Goal: Complete application form: Complete application form

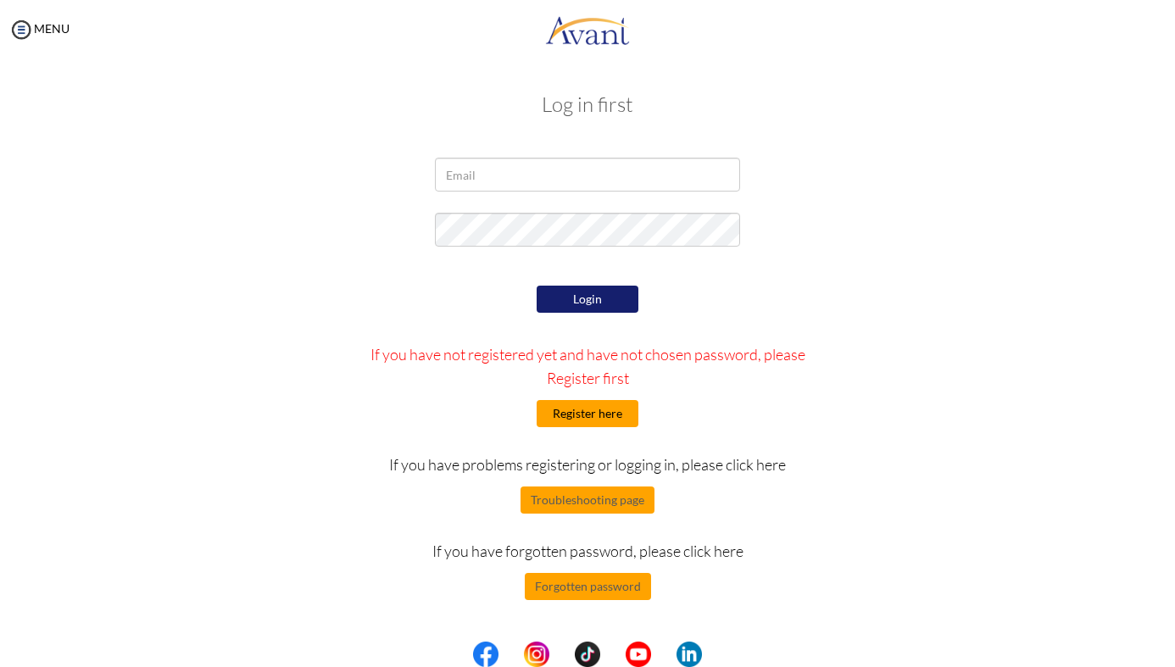
click at [587, 419] on button "Register here" at bounding box center [588, 413] width 102 height 27
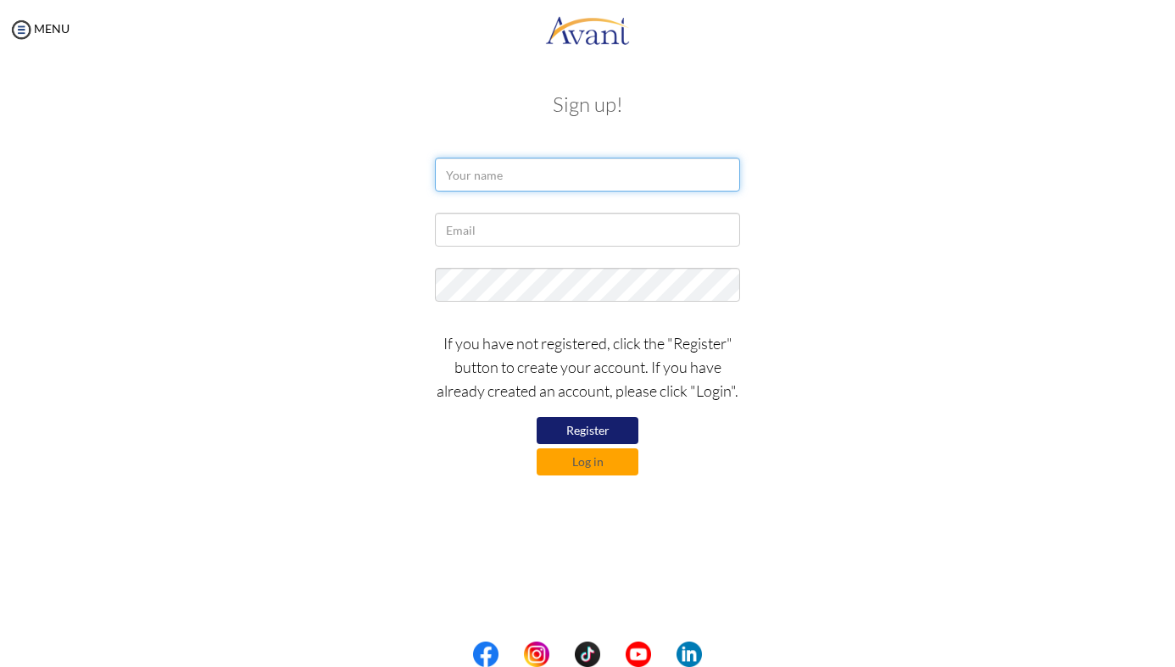
click at [502, 172] on input "text" at bounding box center [587, 175] width 305 height 34
type input "neha tiruwa"
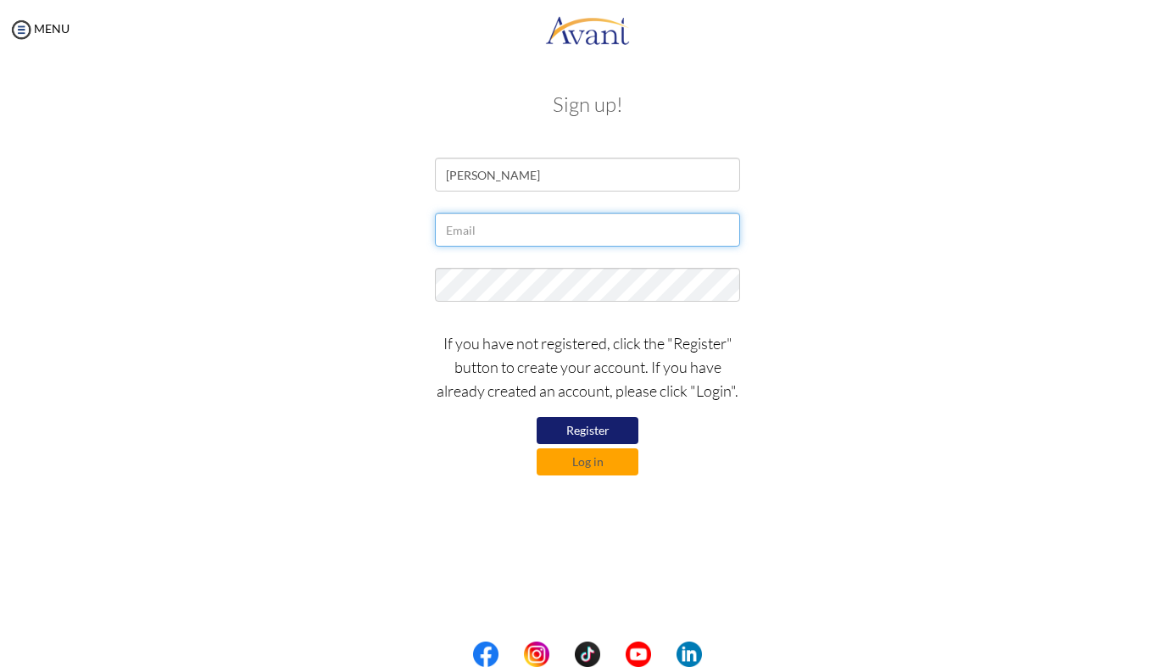
click at [521, 225] on input "text" at bounding box center [587, 230] width 305 height 34
type input "tnehatiwari18@gmail.com"
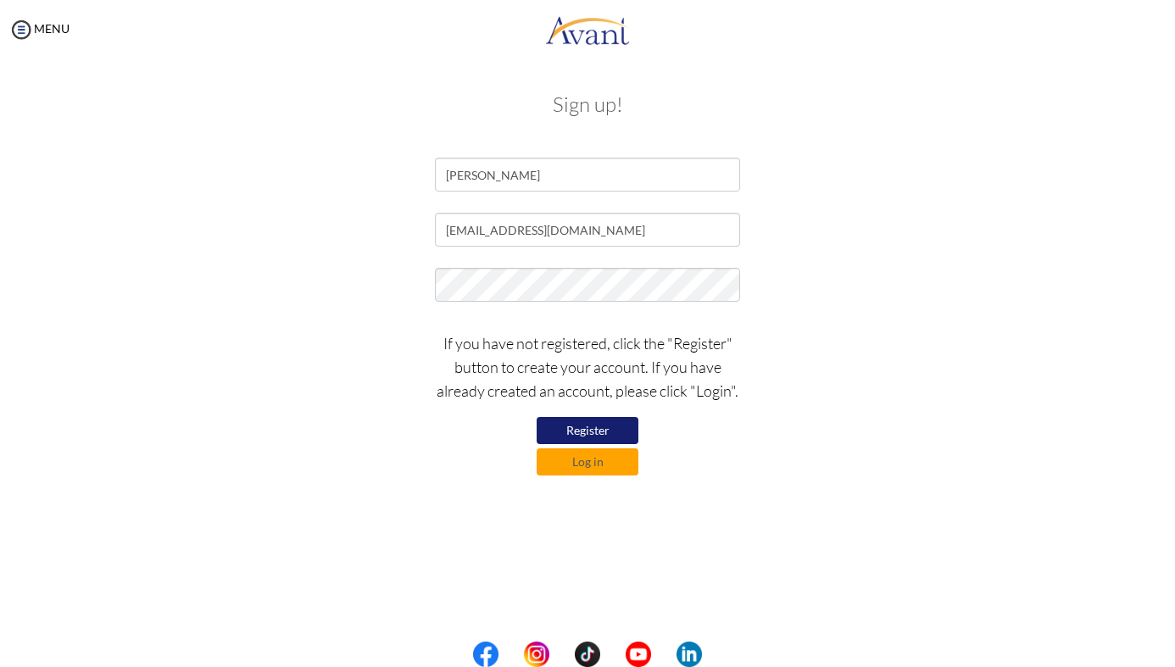
click at [576, 430] on button "Register" at bounding box center [588, 430] width 102 height 27
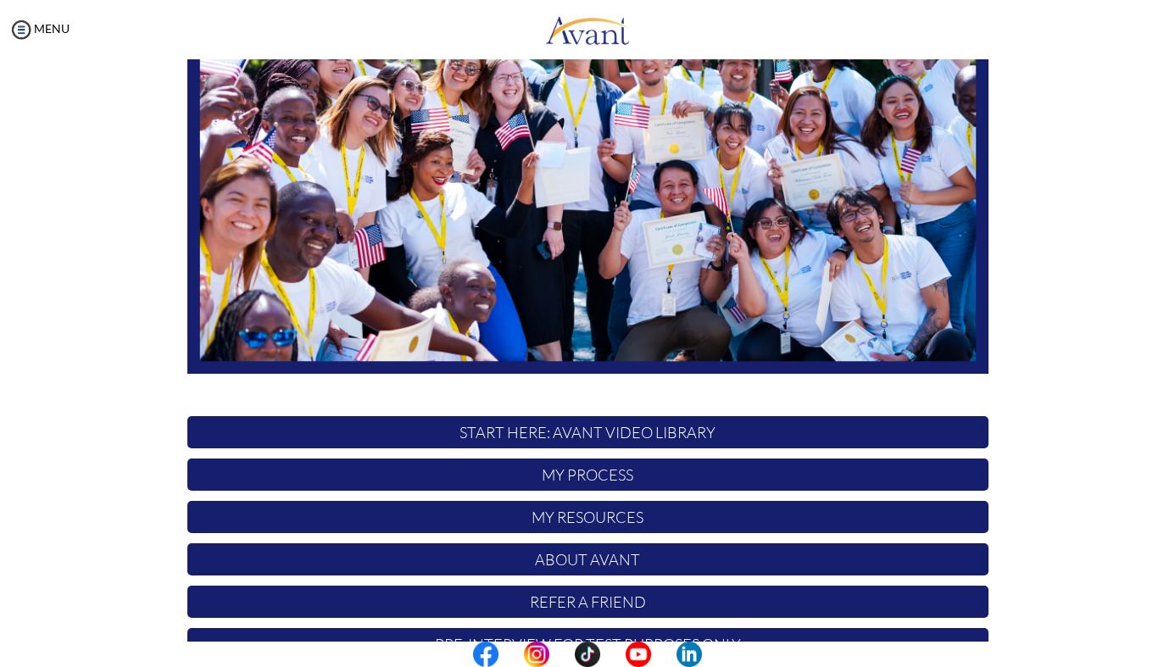
scroll to position [275, 0]
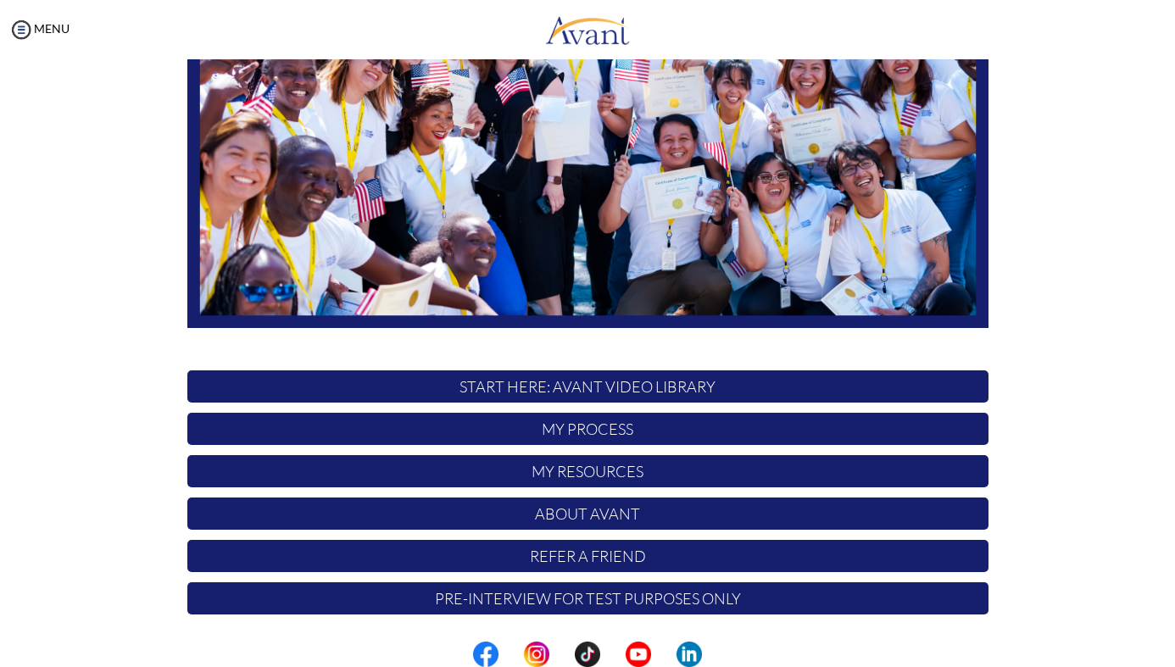
click at [622, 604] on p "Pre-Interview for test purposes only" at bounding box center [587, 598] width 801 height 32
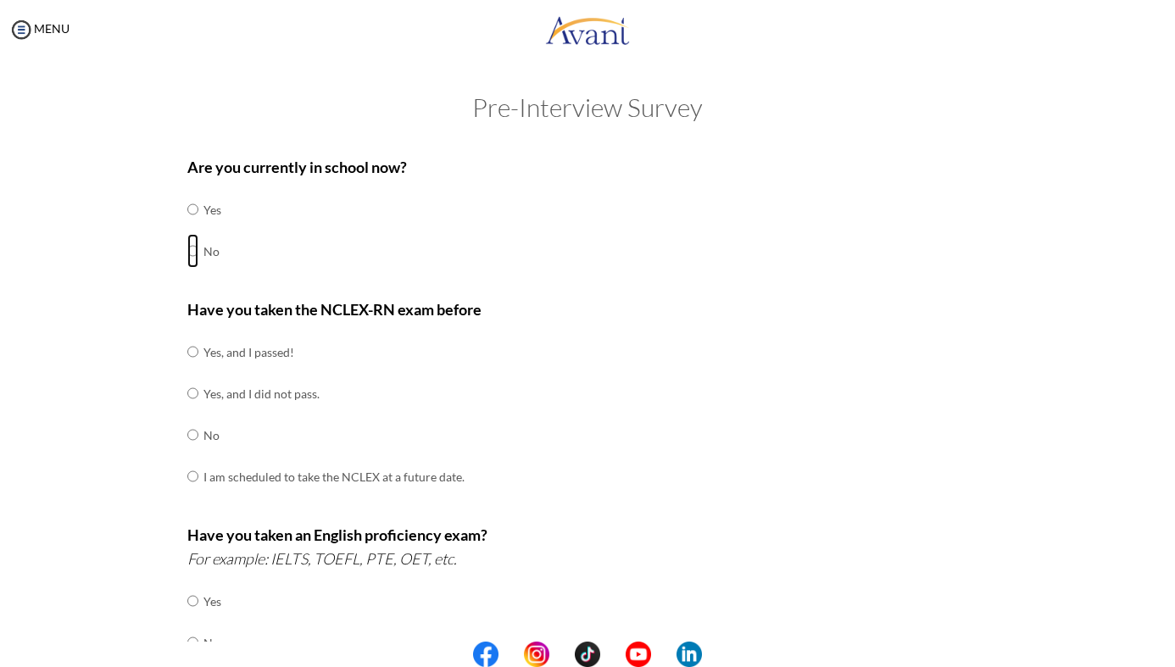
click at [194, 226] on input "radio" at bounding box center [192, 209] width 11 height 34
radio input "true"
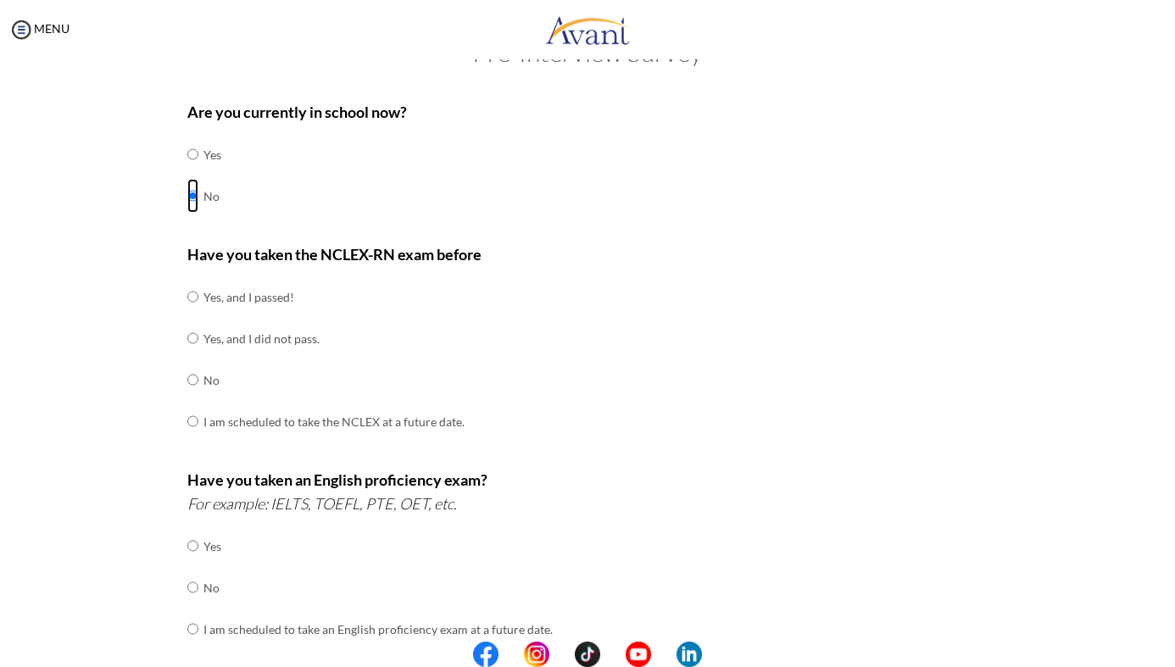
scroll to position [67, 0]
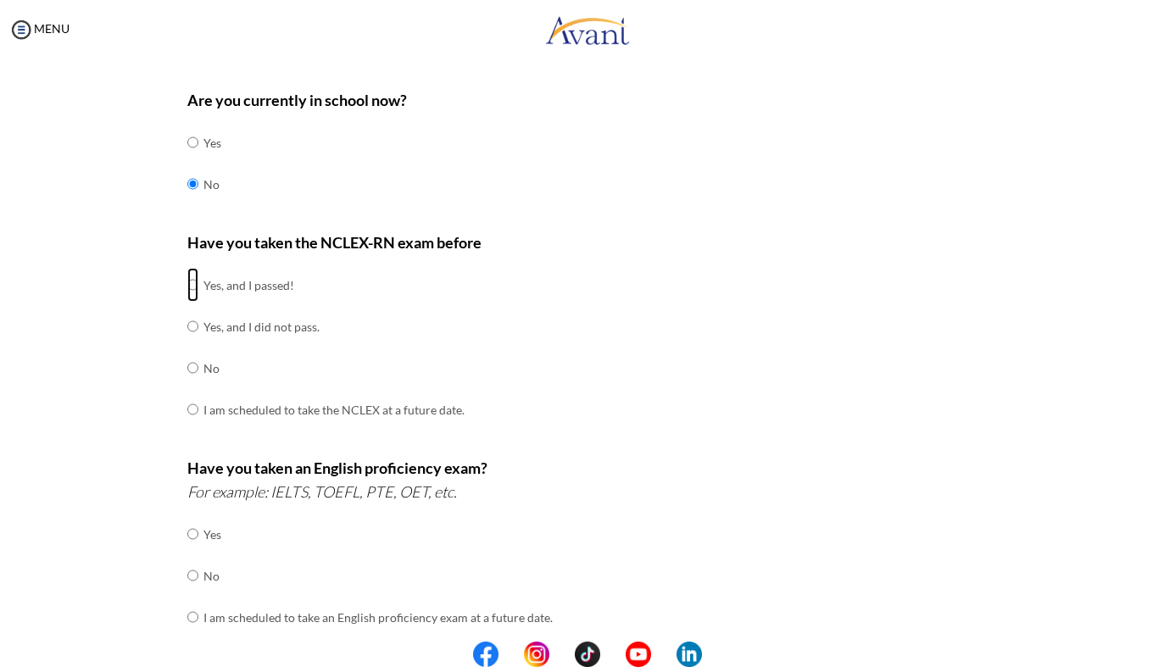
click at [189, 283] on input "radio" at bounding box center [192, 285] width 11 height 34
radio input "true"
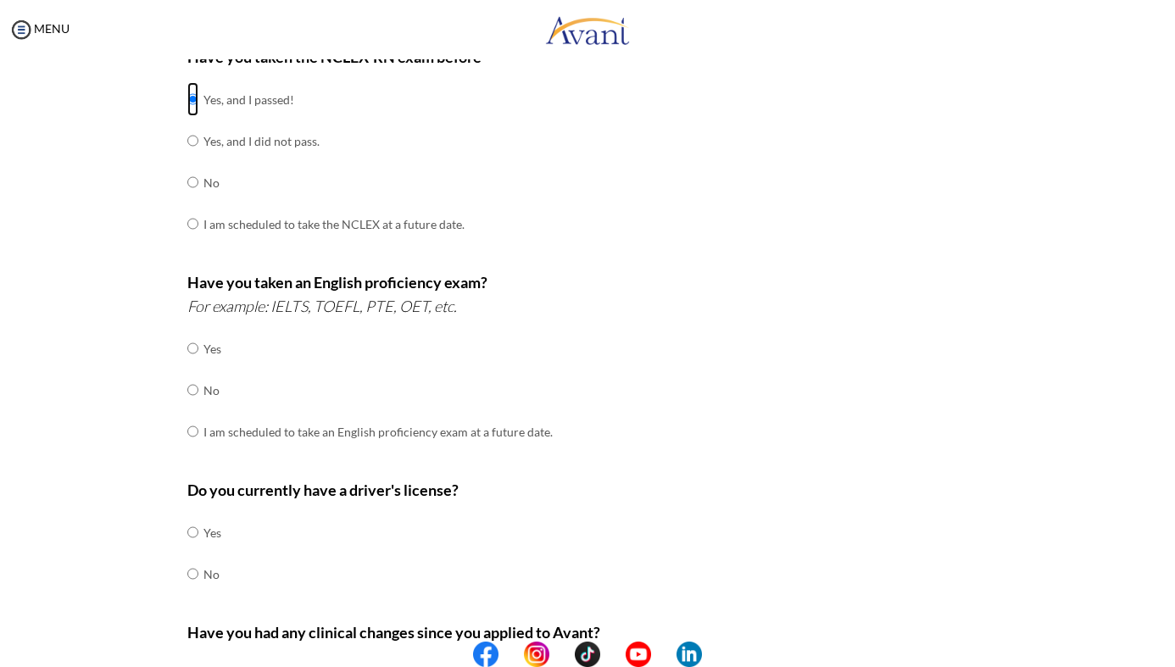
scroll to position [270, 0]
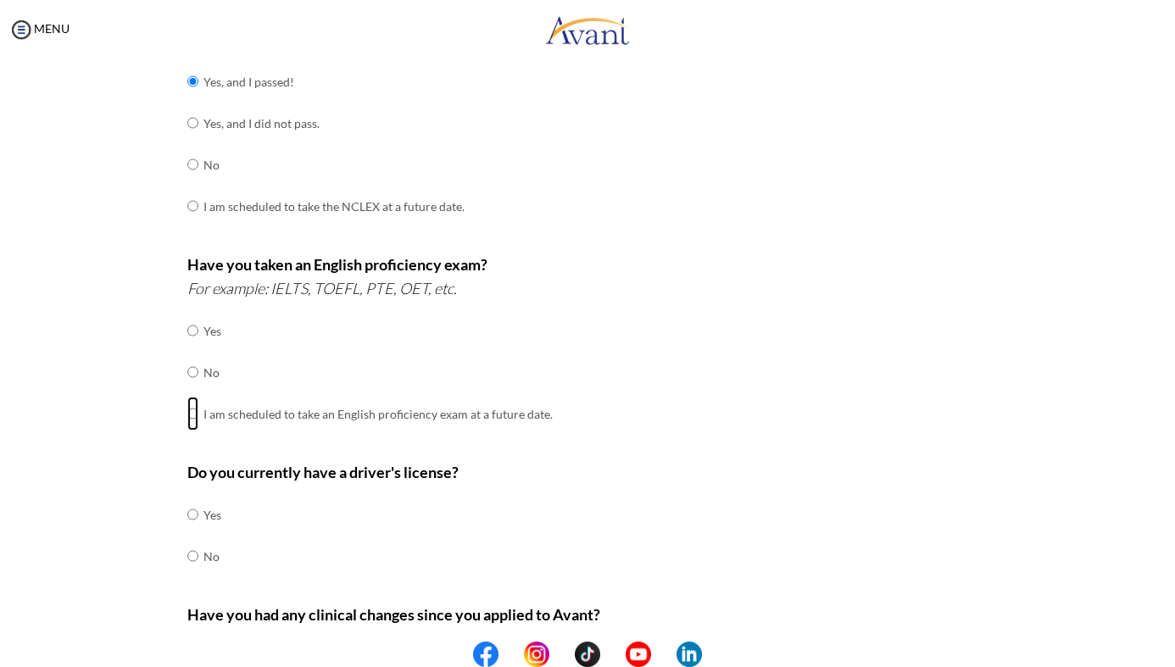
click at [196, 348] on input "radio" at bounding box center [192, 331] width 11 height 34
radio input "true"
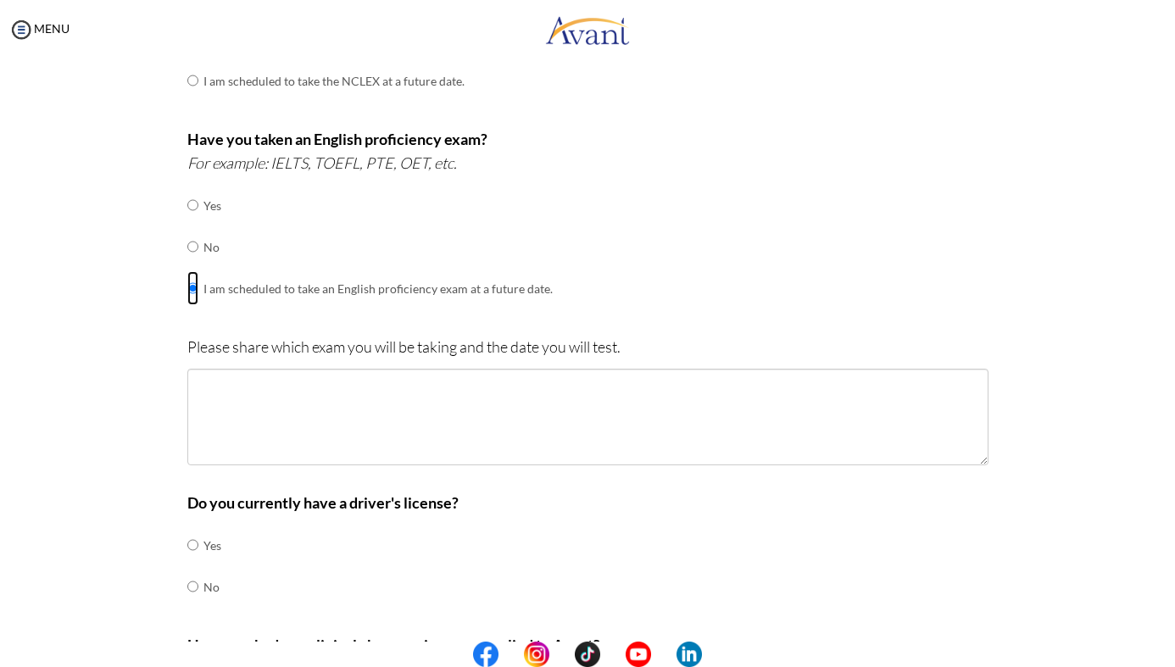
scroll to position [397, 0]
click at [189, 221] on input "radio" at bounding box center [192, 204] width 11 height 34
radio input "true"
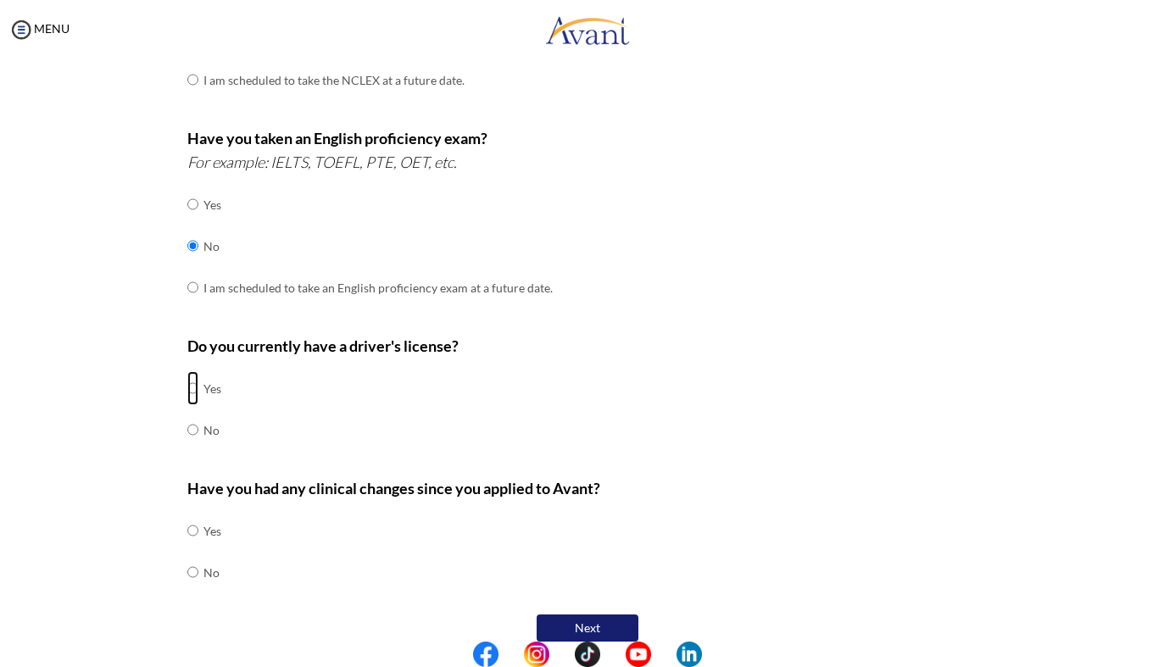
click at [193, 381] on input "radio" at bounding box center [192, 388] width 11 height 34
radio input "true"
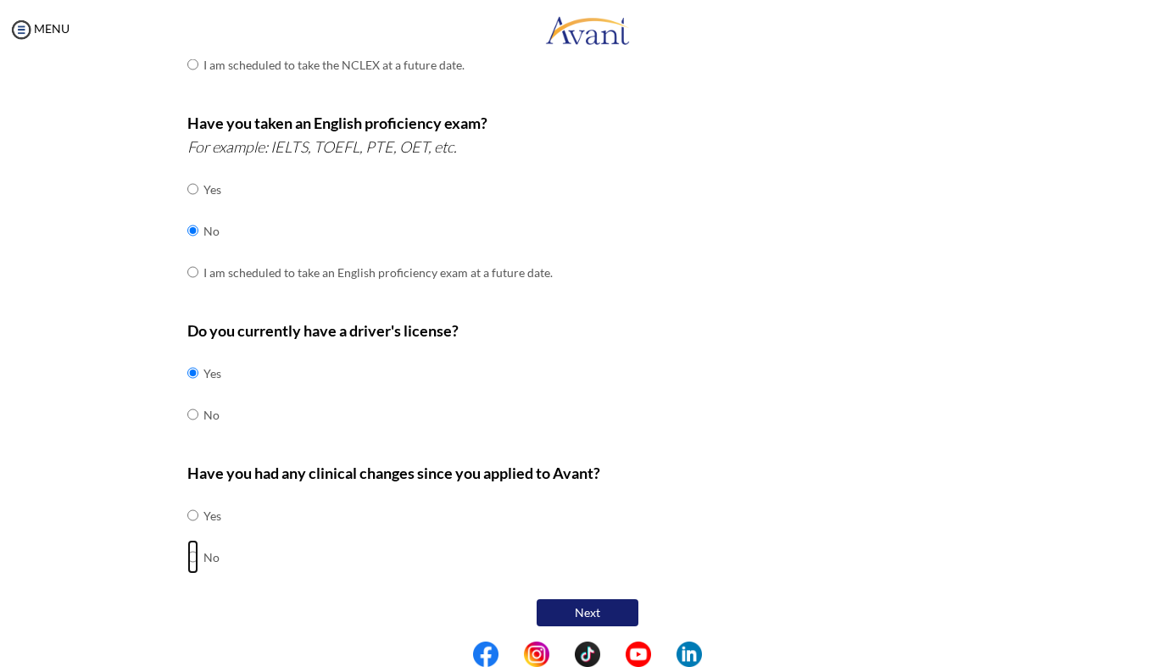
click at [194, 532] on input "radio" at bounding box center [192, 515] width 11 height 34
radio input "true"
click at [573, 599] on button "Next" at bounding box center [588, 612] width 102 height 27
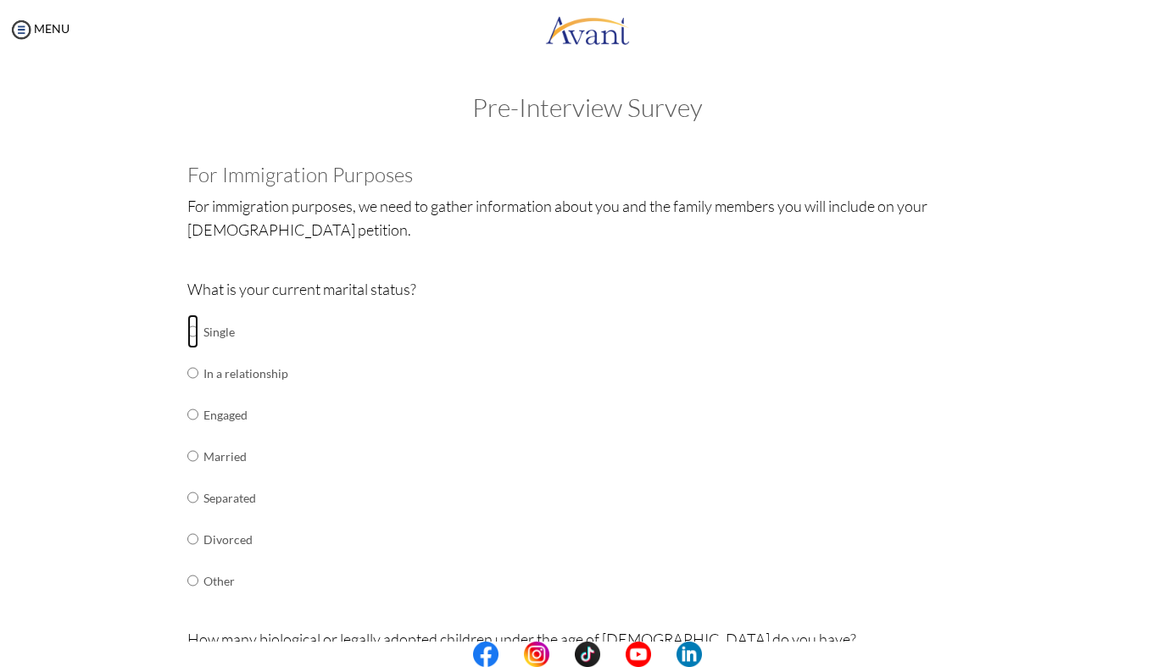
click at [193, 333] on input "radio" at bounding box center [192, 331] width 11 height 34
radio input "true"
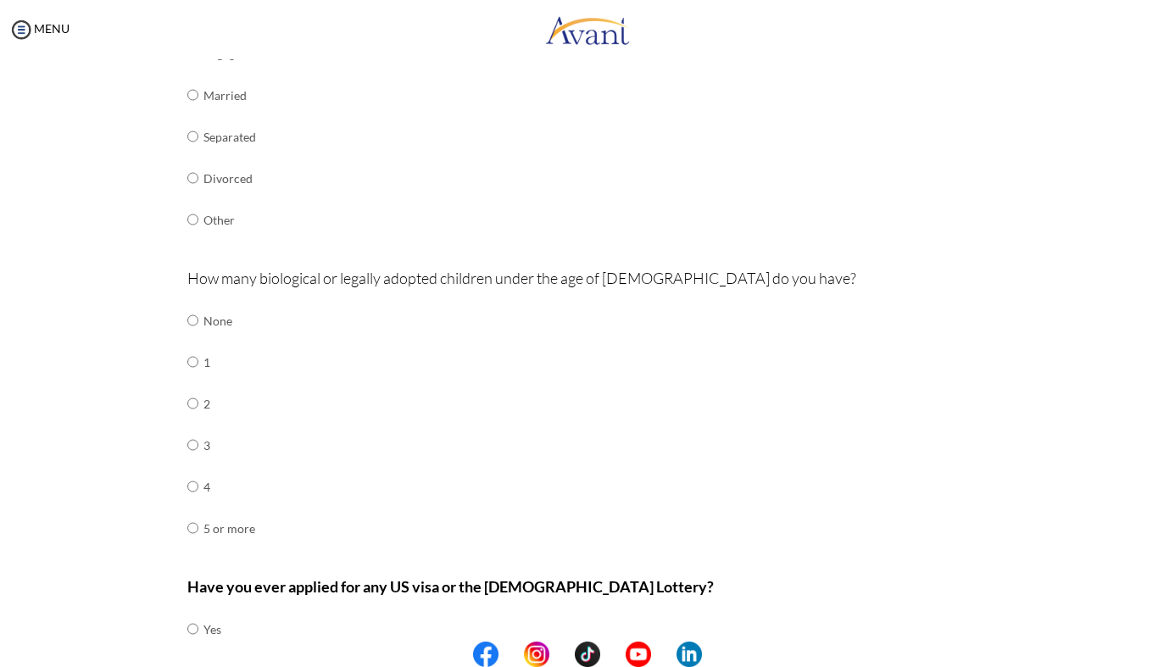
scroll to position [475, 0]
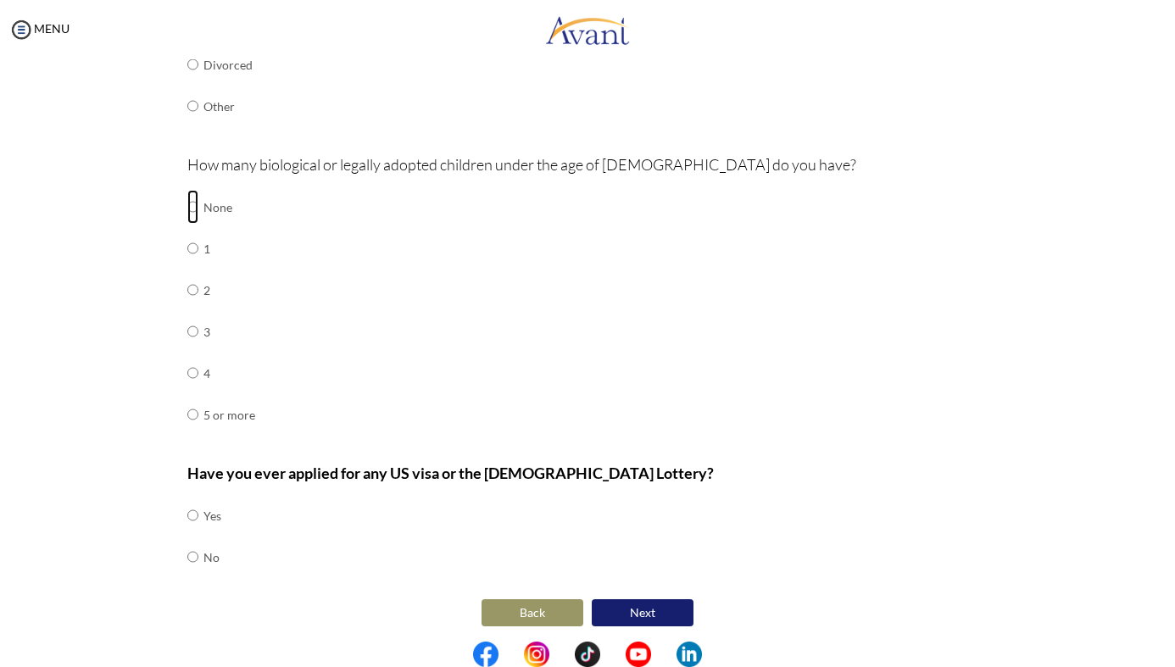
click at [195, 207] on input "radio" at bounding box center [192, 207] width 11 height 34
radio input "true"
click at [190, 510] on input "radio" at bounding box center [192, 515] width 11 height 34
radio input "true"
click at [631, 603] on button "Next" at bounding box center [643, 612] width 102 height 27
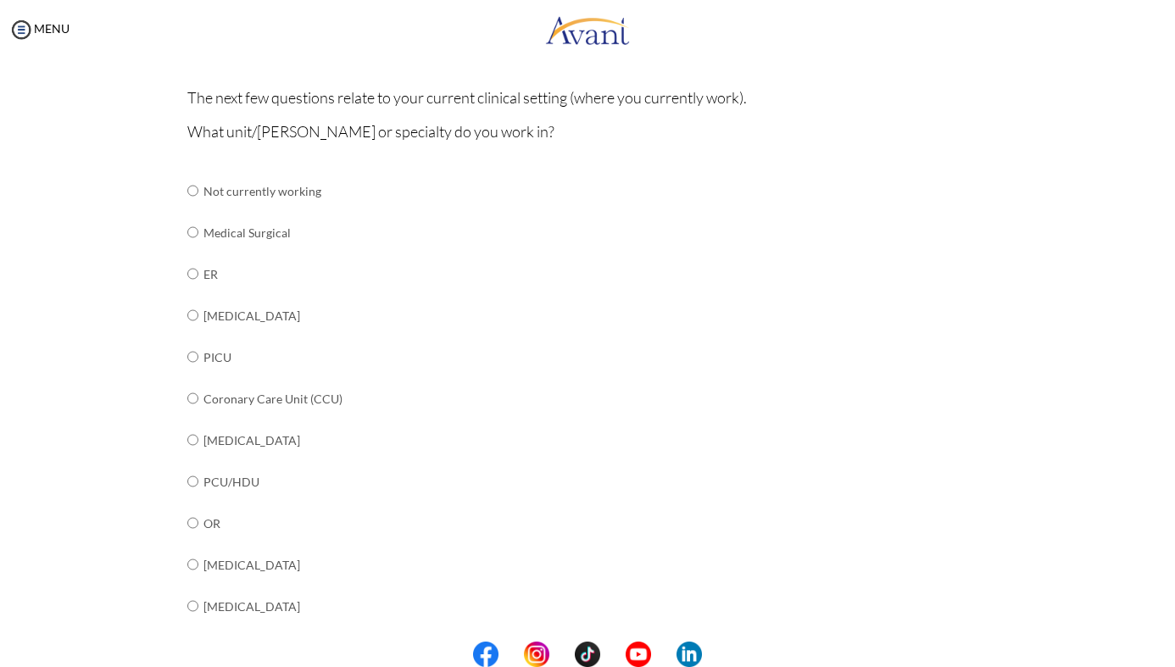
scroll to position [139, 0]
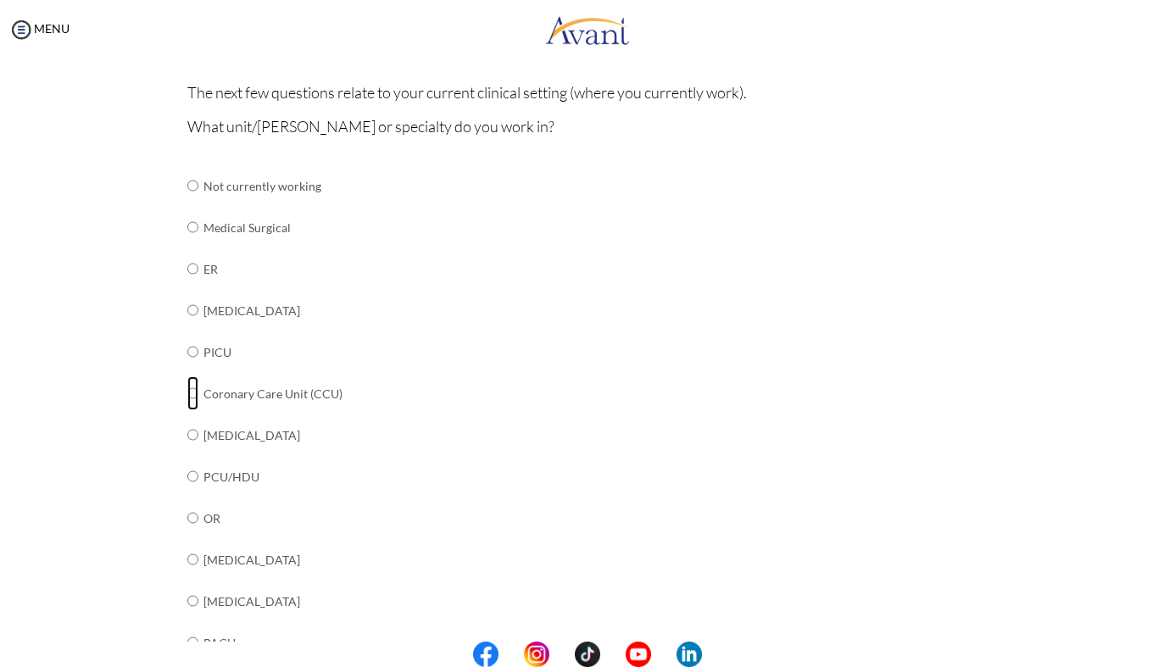
click at [190, 203] on input "radio" at bounding box center [192, 186] width 11 height 34
radio input "true"
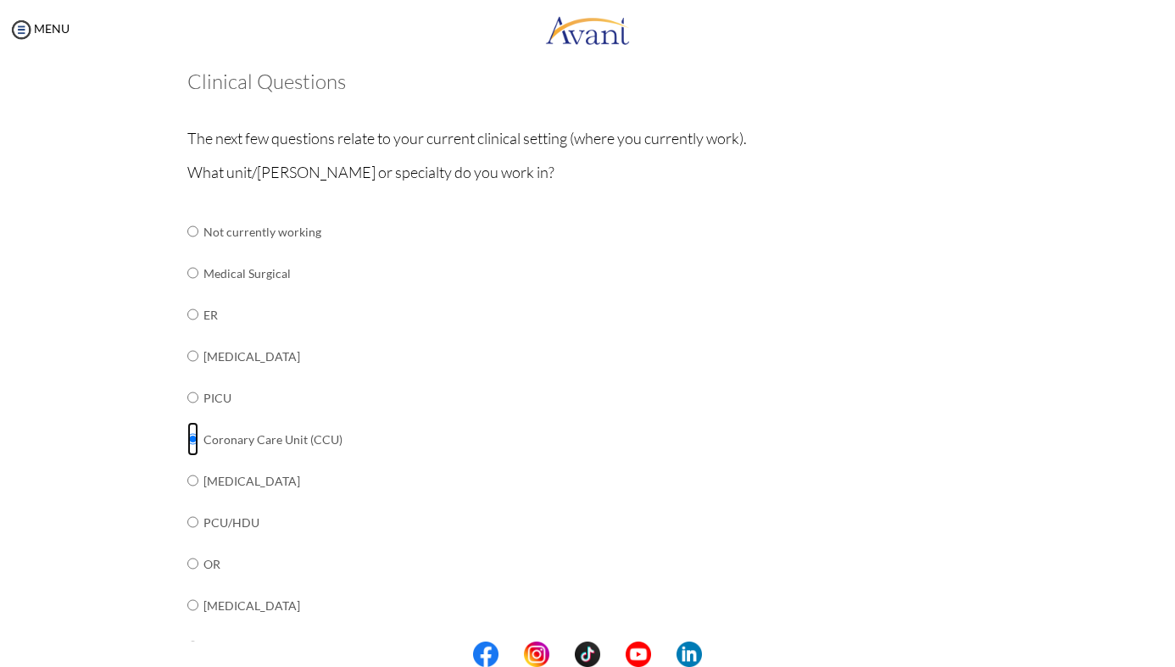
scroll to position [0, 0]
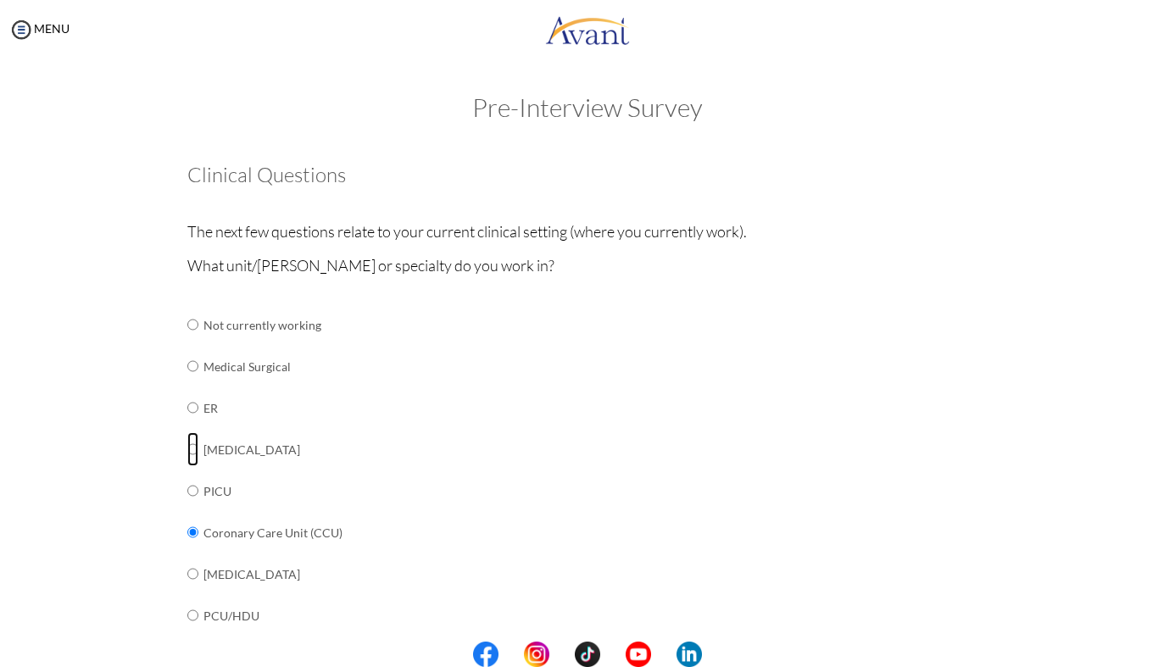
click at [195, 342] on input "radio" at bounding box center [192, 325] width 11 height 34
radio input "true"
click at [193, 342] on input "radio" at bounding box center [192, 325] width 11 height 34
radio input "true"
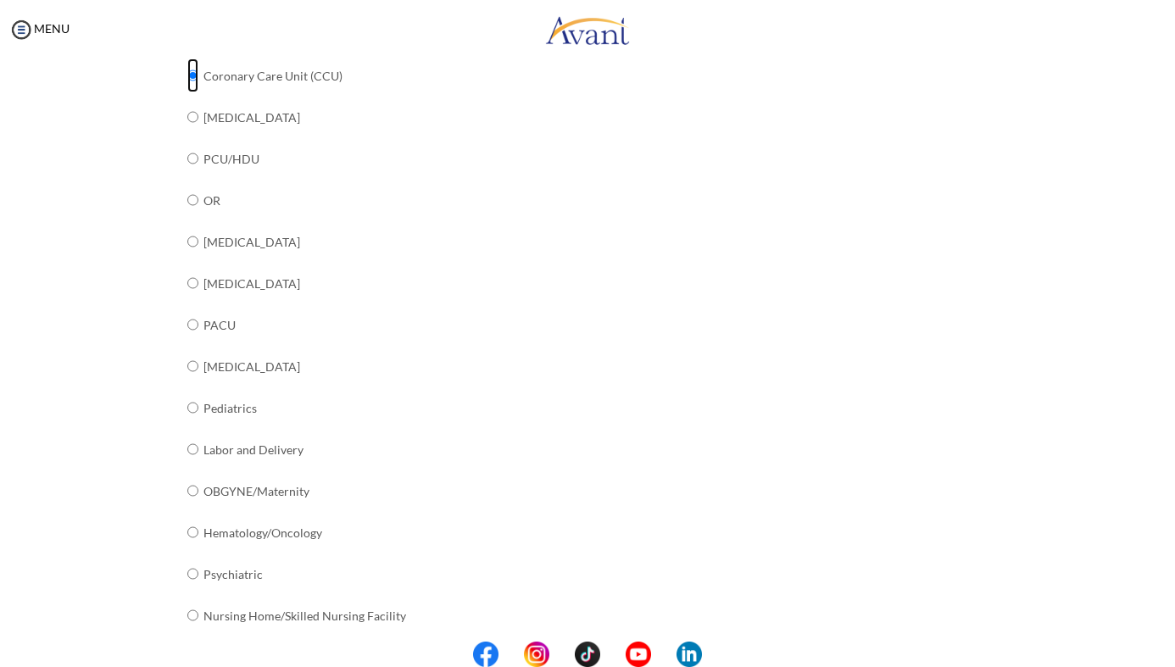
scroll to position [554, 0]
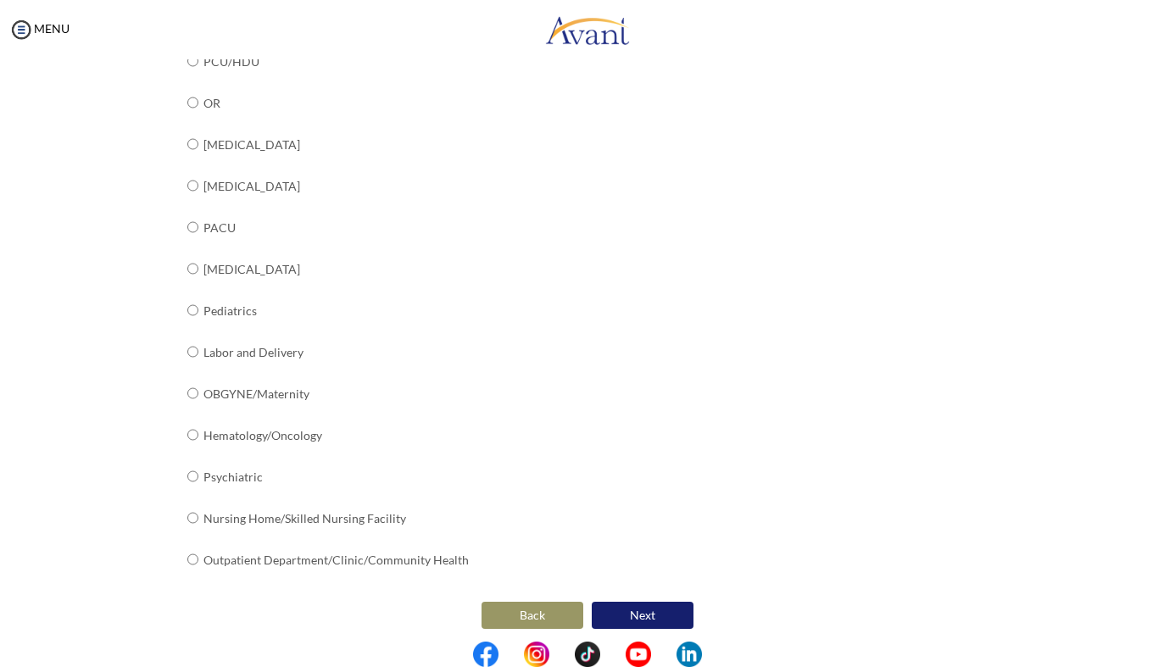
click at [659, 602] on button "Next" at bounding box center [643, 615] width 102 height 27
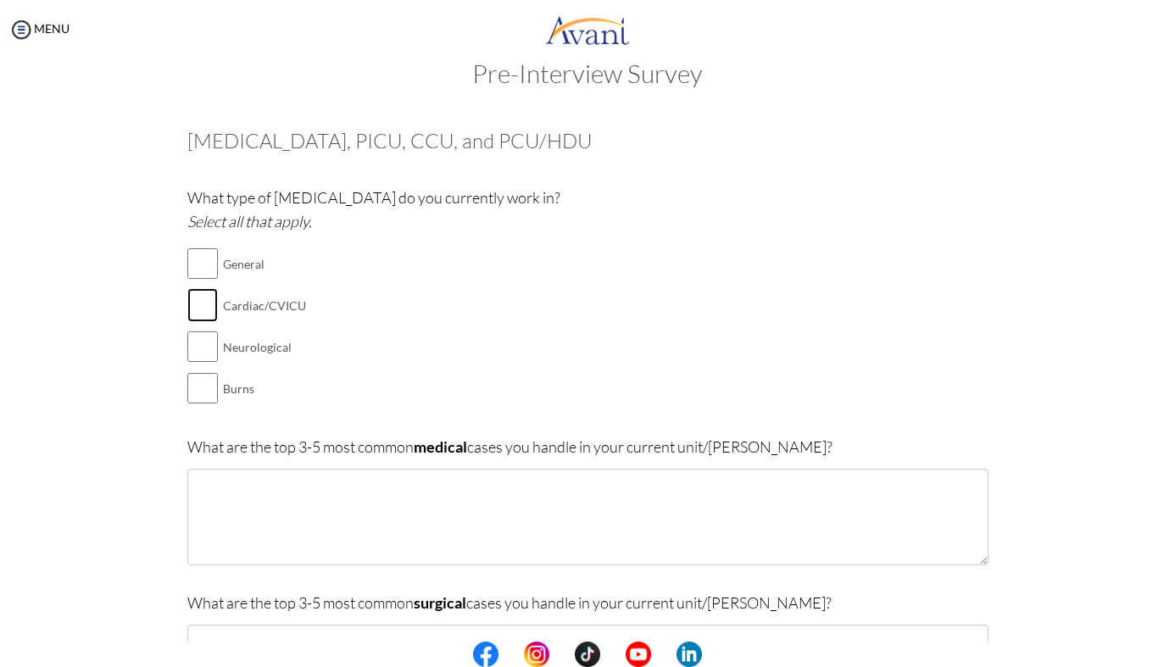
click at [204, 305] on input "checkbox" at bounding box center [202, 305] width 31 height 34
checkbox input "true"
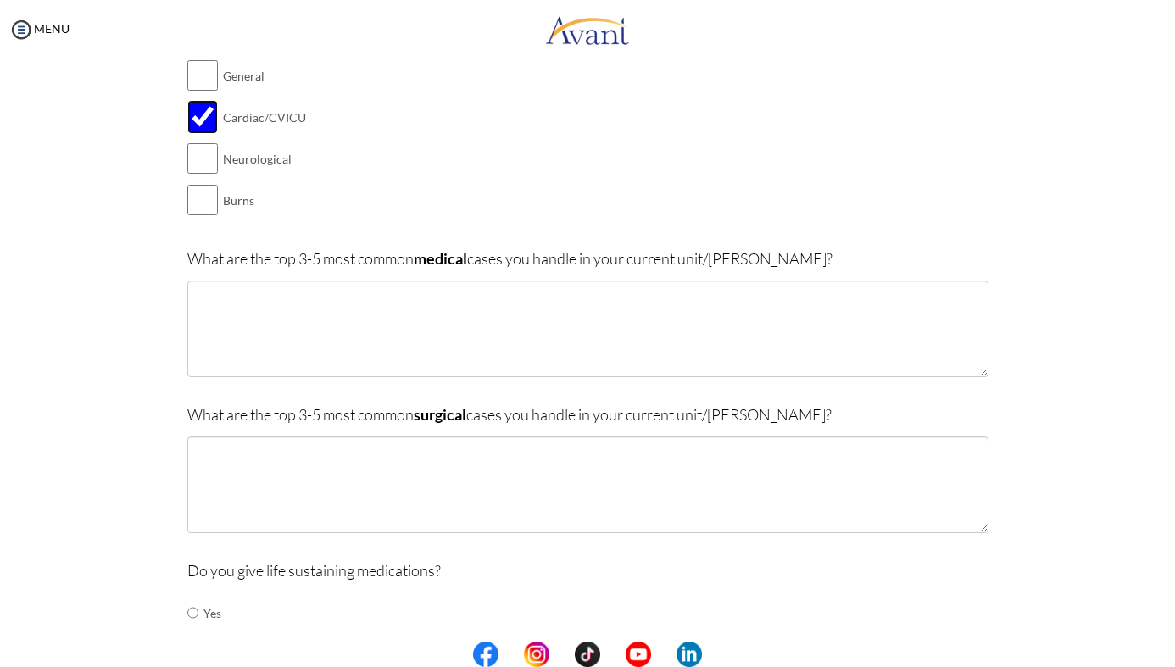
scroll to position [226, 0]
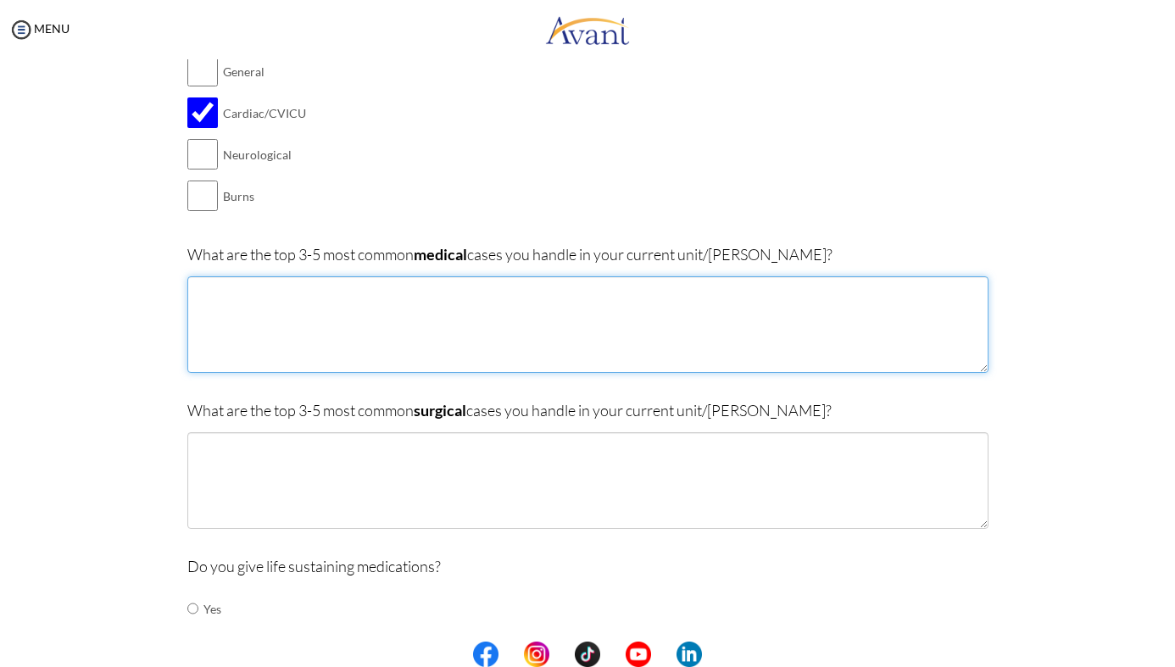
click at [302, 316] on textarea at bounding box center [587, 324] width 801 height 97
type textarea "myocardial infraction coronary angiography"
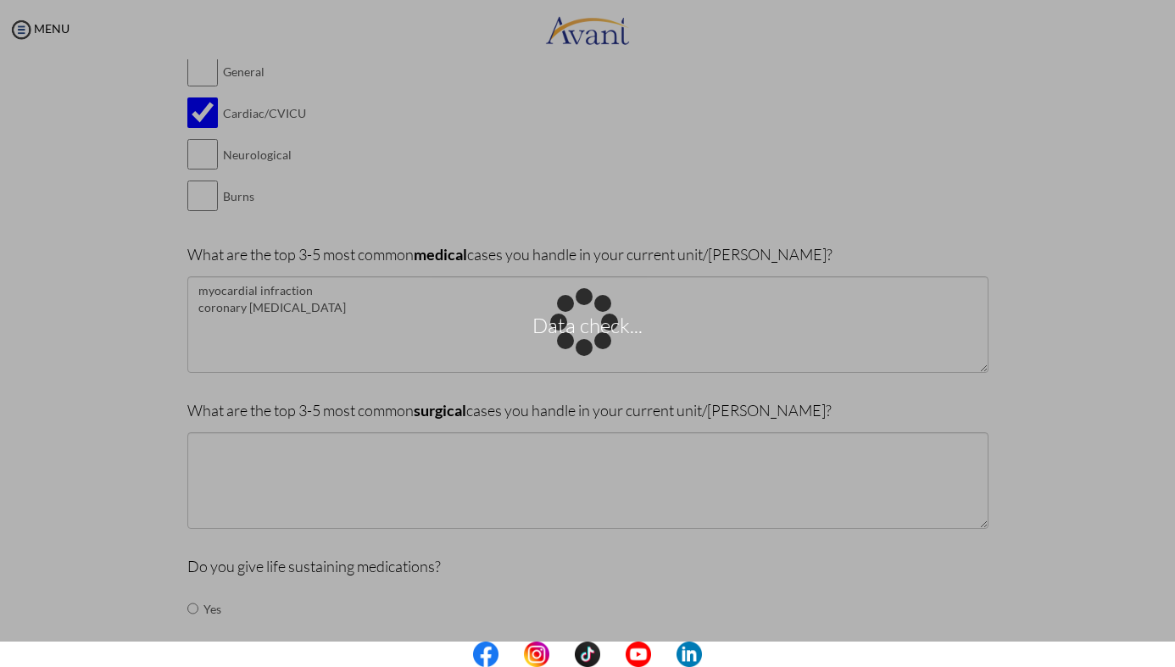
click at [340, 342] on p "Data check..." at bounding box center [587, 334] width 1175 height 41
click at [576, 346] on div "Data check..." at bounding box center [588, 334] width 24 height 24
click at [576, 322] on div "Data check..." at bounding box center [588, 334] width 24 height 24
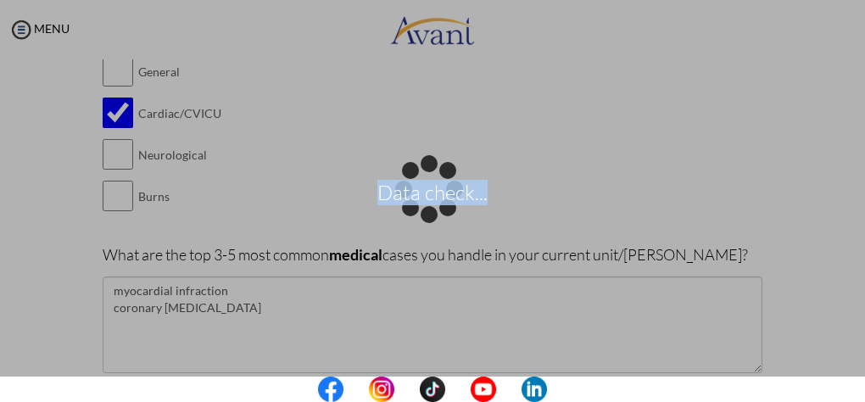
click at [420, 189] on div "Data check..." at bounding box center [432, 201] width 24 height 24
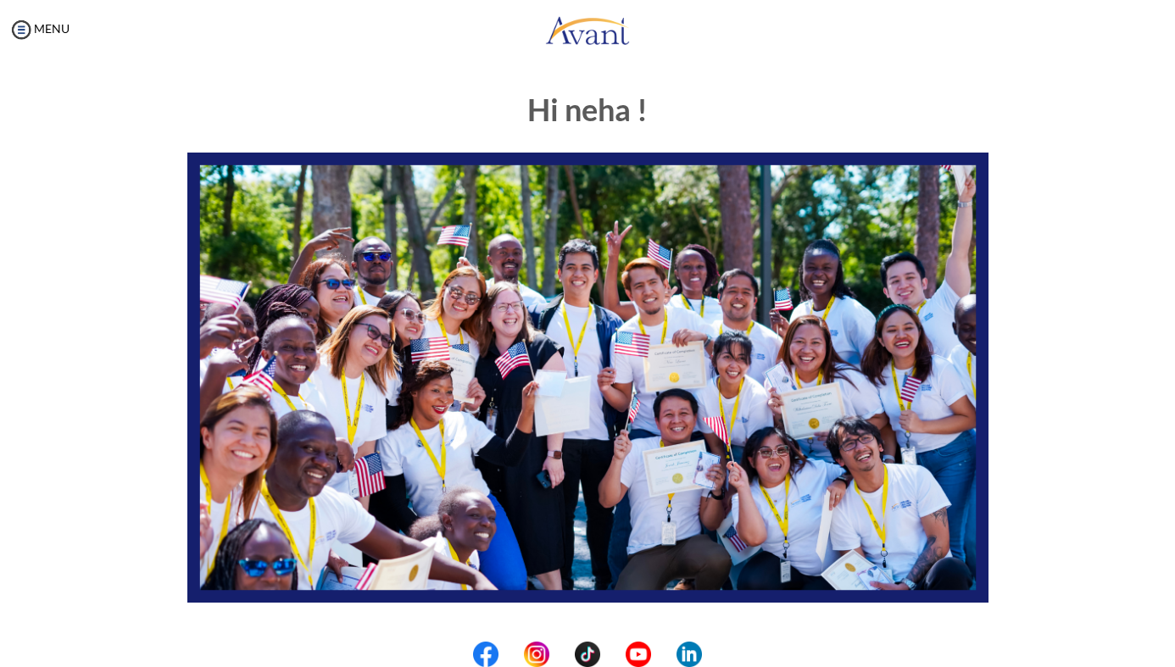
scroll to position [275, 0]
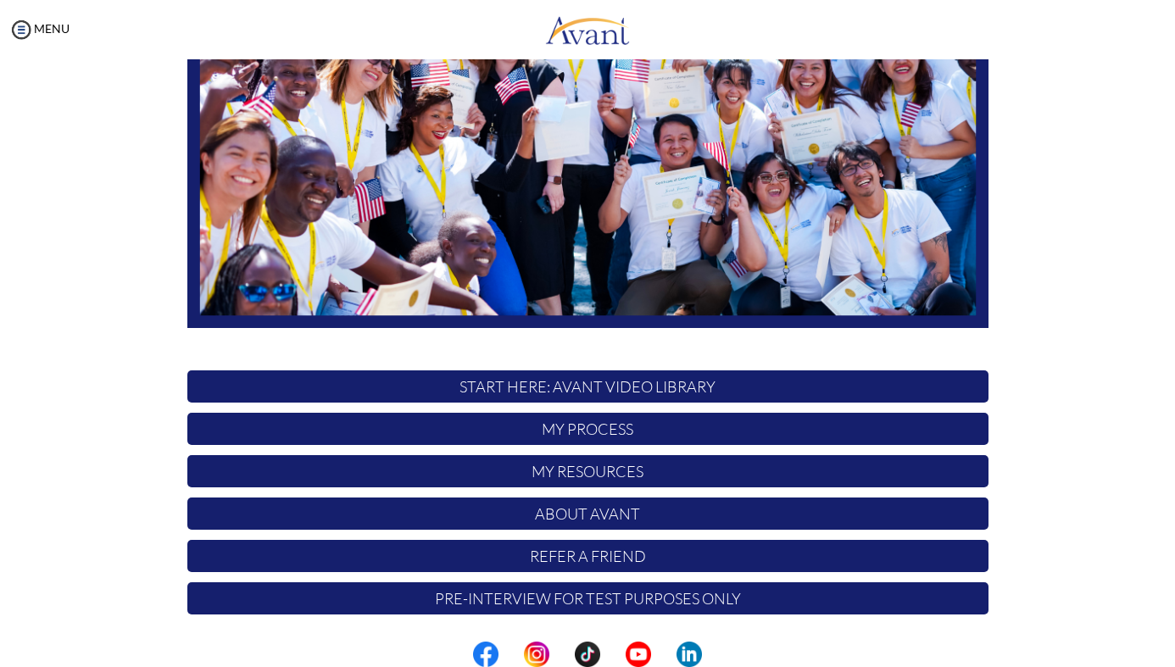
click at [592, 590] on p "Pre-Interview for test purposes only" at bounding box center [587, 598] width 801 height 32
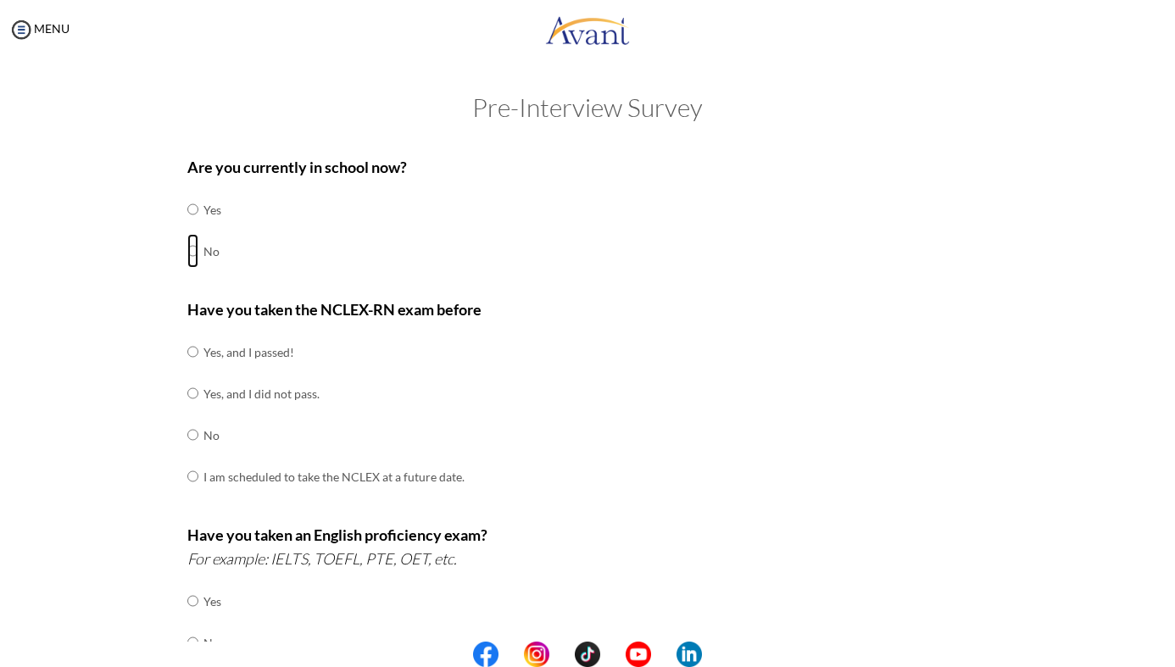
click at [190, 226] on input "radio" at bounding box center [192, 209] width 11 height 34
radio input "true"
click at [188, 353] on input "radio" at bounding box center [192, 352] width 11 height 34
radio input "true"
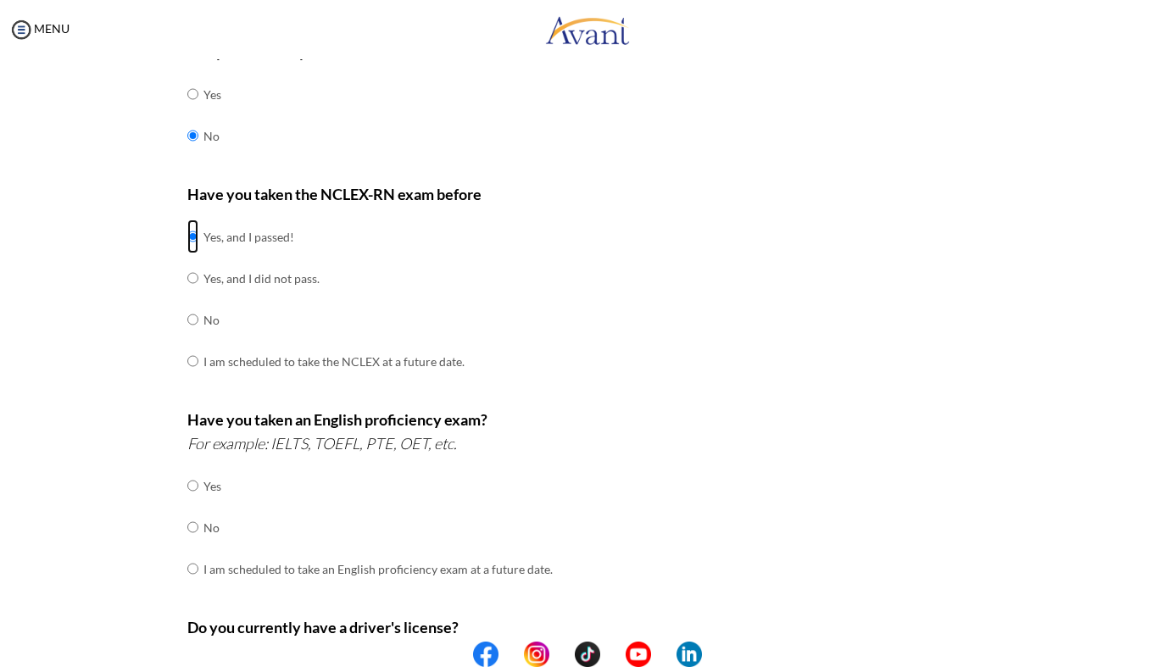
scroll to position [116, 0]
click at [193, 502] on input "radio" at bounding box center [192, 485] width 11 height 34
radio input "true"
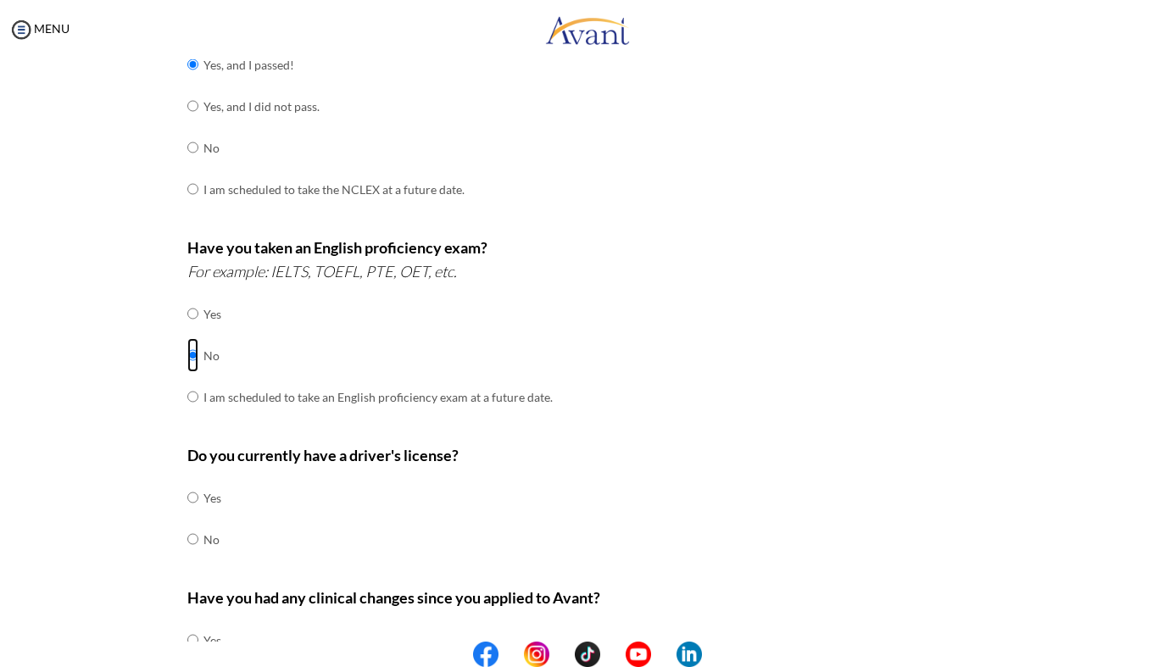
scroll to position [303, 0]
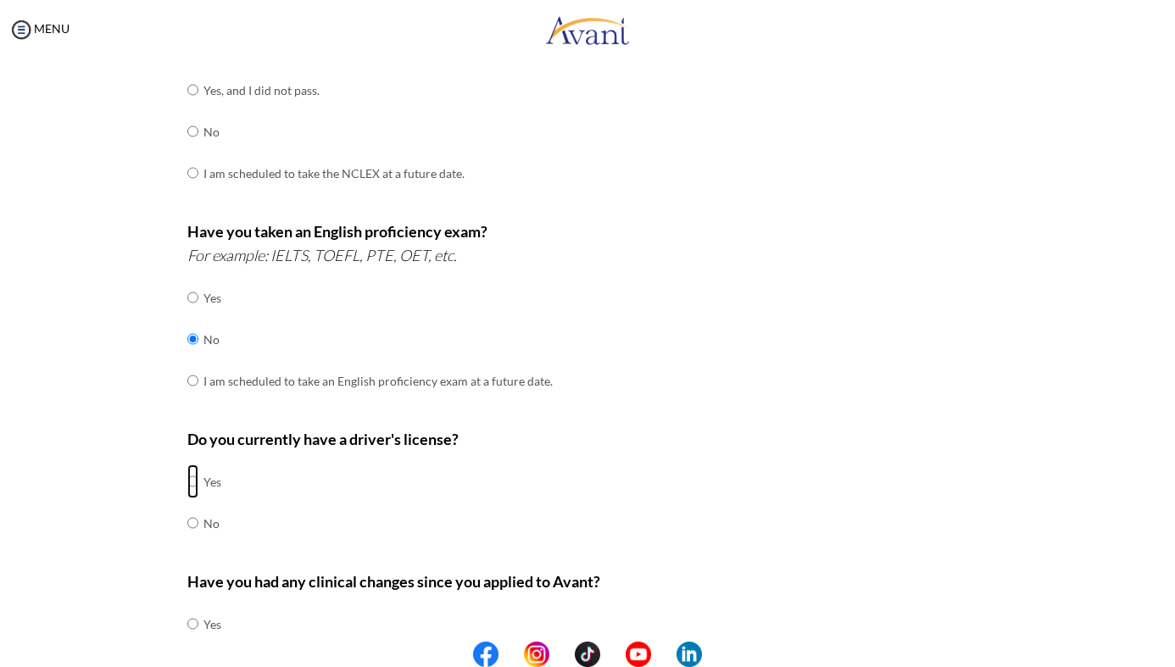
click at [192, 479] on input "radio" at bounding box center [192, 482] width 11 height 34
radio input "true"
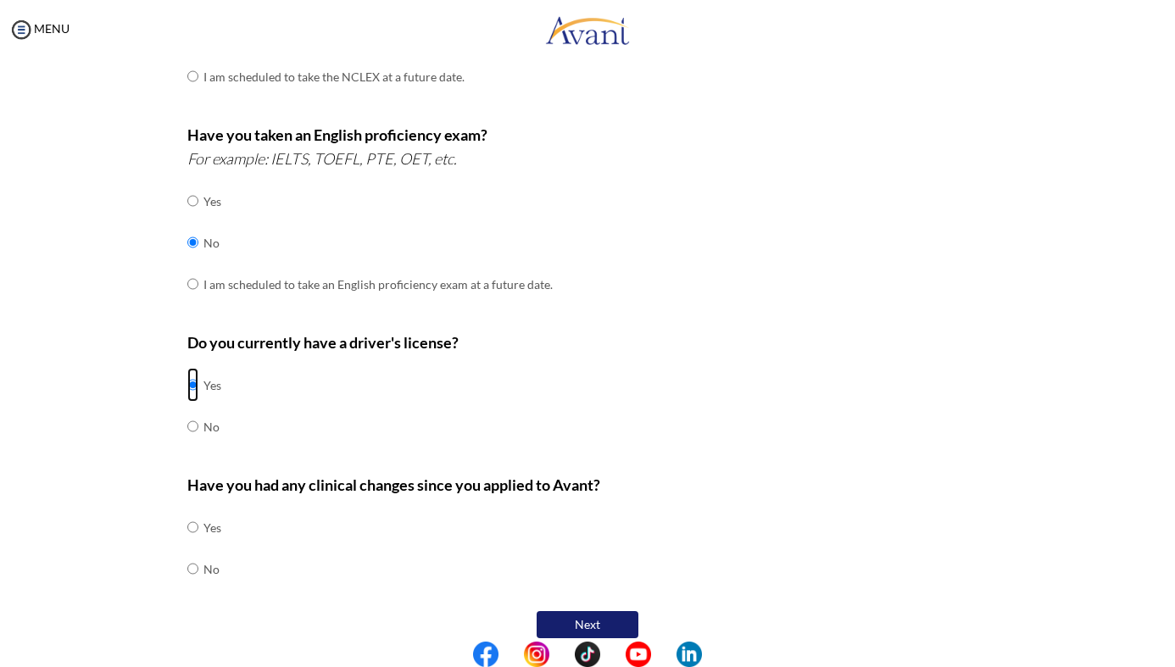
scroll to position [412, 0]
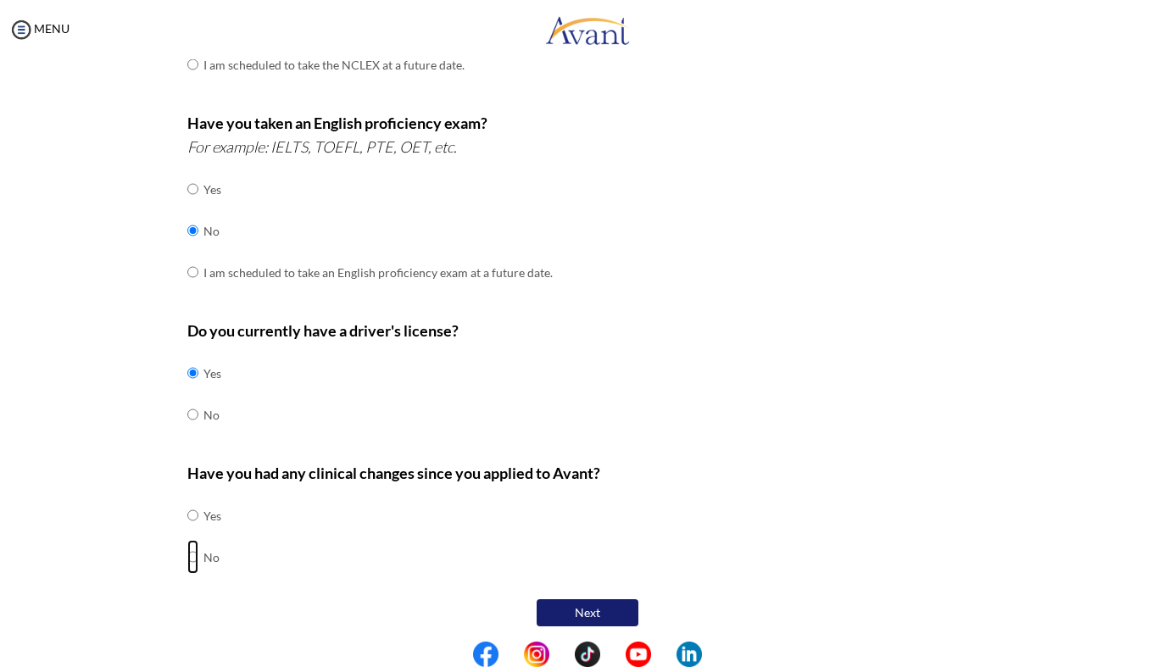
click at [193, 532] on input "radio" at bounding box center [192, 515] width 11 height 34
radio input "true"
click at [597, 604] on button "Next" at bounding box center [588, 612] width 102 height 27
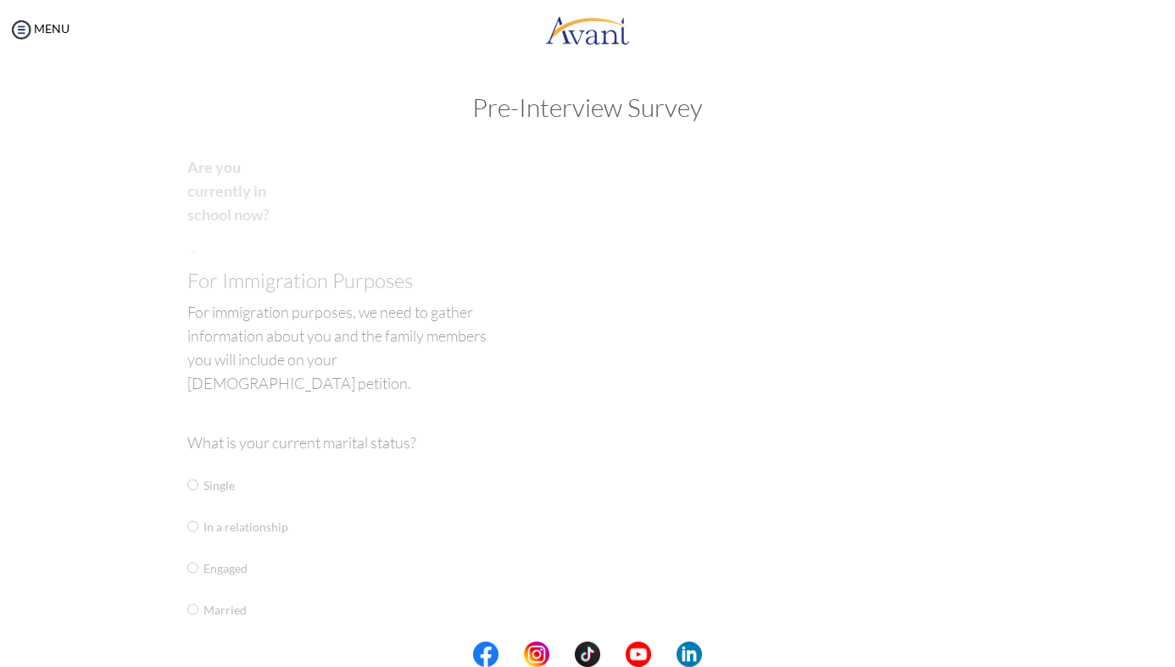
scroll to position [0, 0]
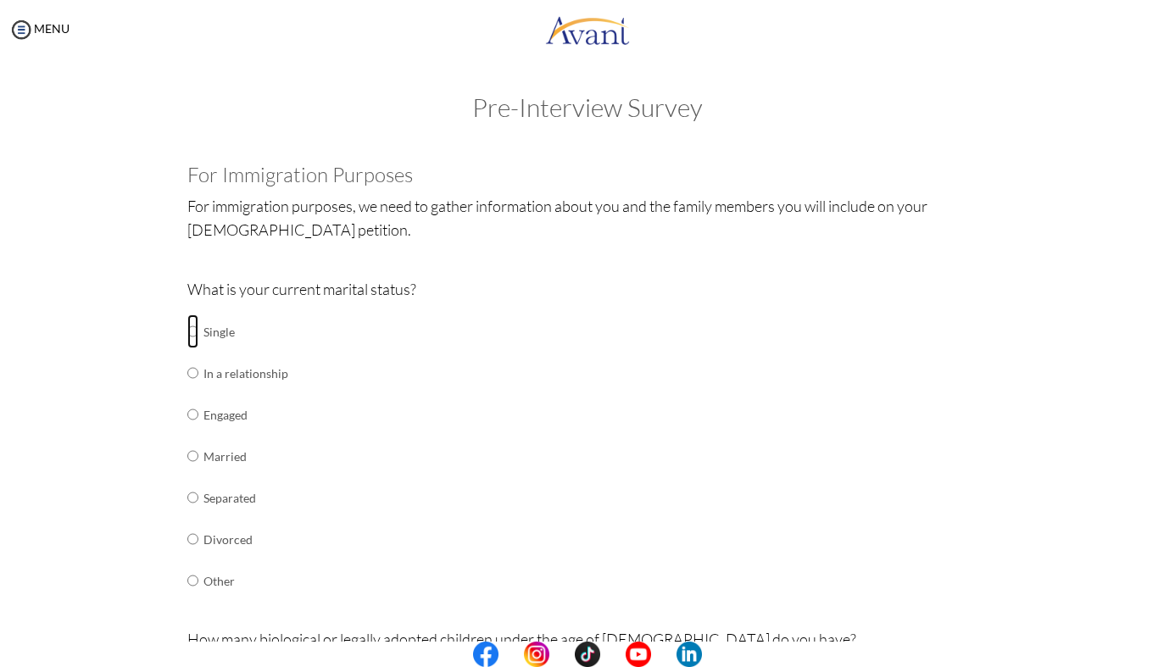
click at [194, 334] on input "radio" at bounding box center [192, 331] width 11 height 34
radio input "true"
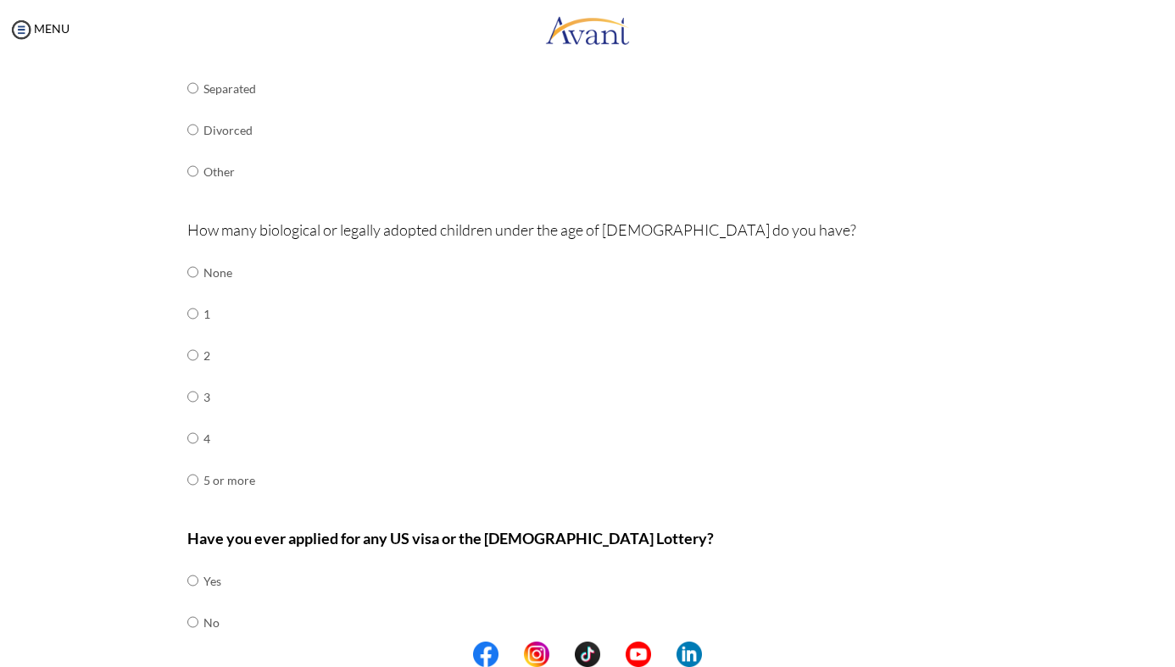
scroll to position [410, 0]
click at [194, 272] on input "radio" at bounding box center [192, 271] width 11 height 34
radio input "true"
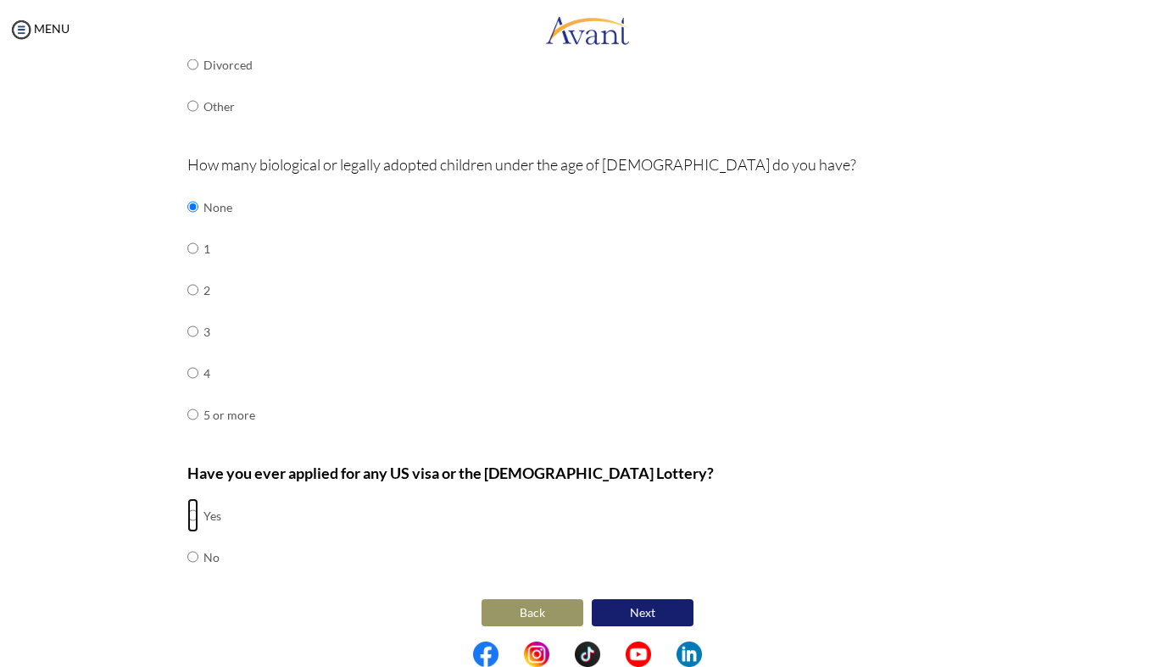
click at [193, 511] on input "radio" at bounding box center [192, 515] width 11 height 34
radio input "true"
click at [622, 602] on button "Next" at bounding box center [643, 612] width 102 height 27
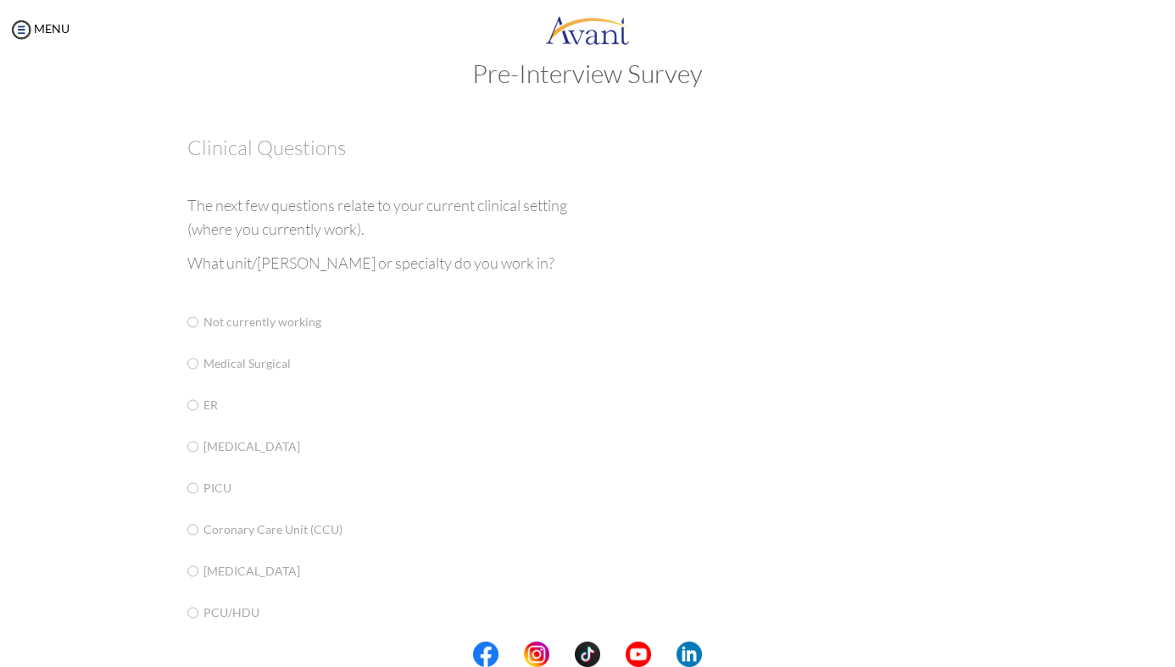
scroll to position [34, 0]
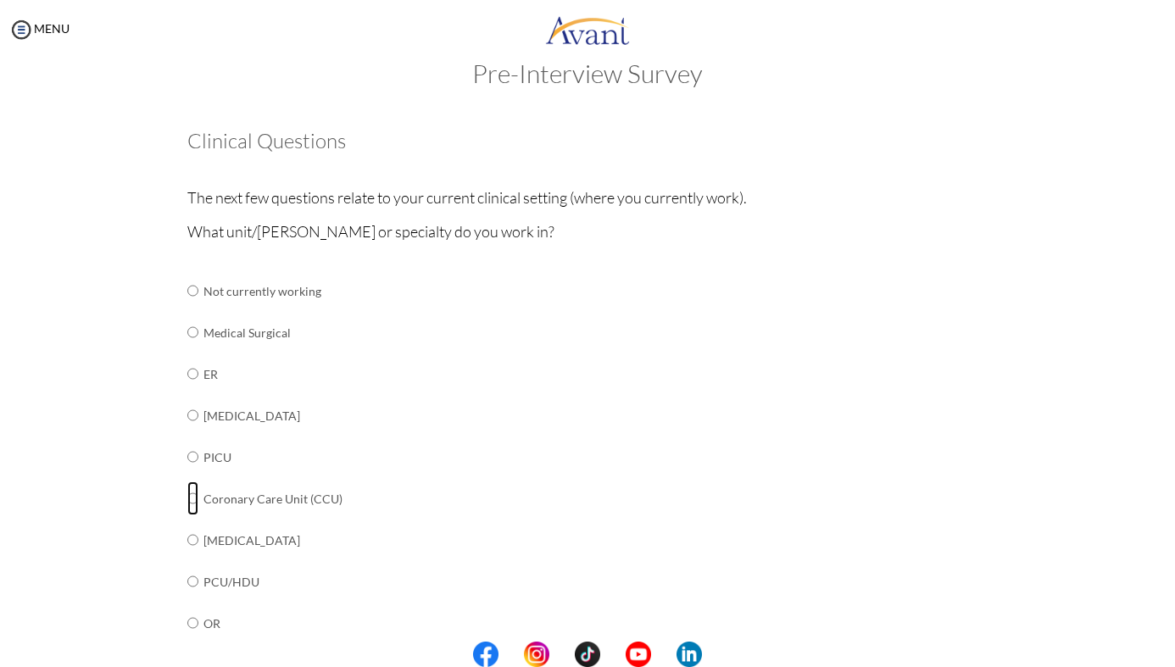
click at [195, 308] on input "radio" at bounding box center [192, 291] width 11 height 34
radio input "true"
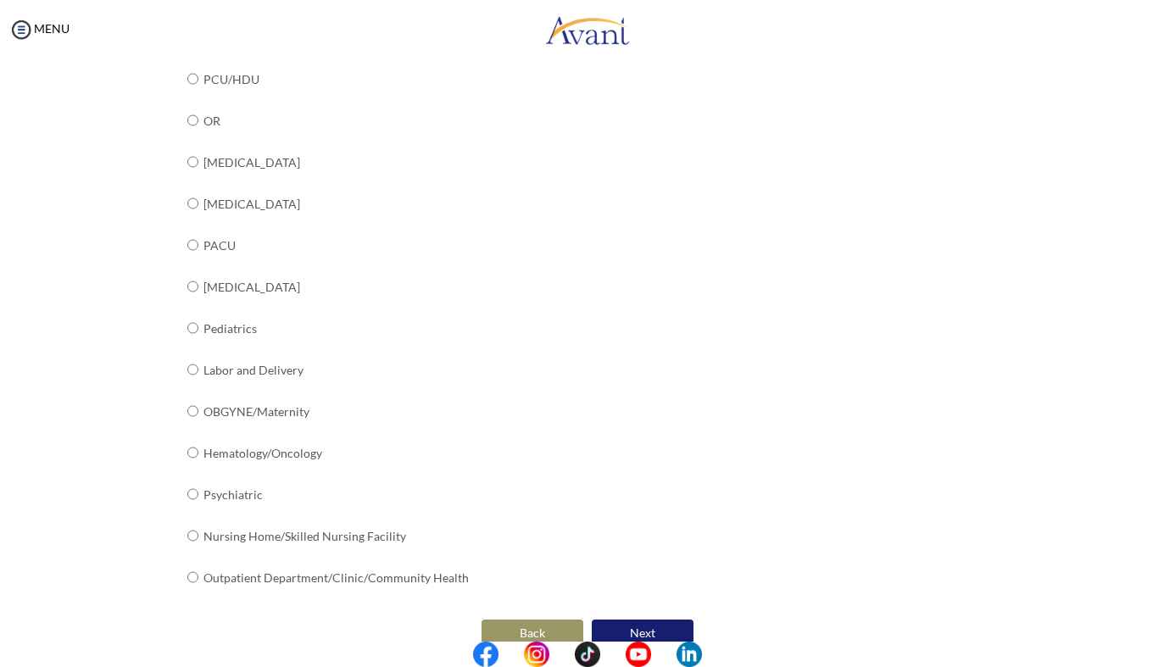
scroll to position [554, 0]
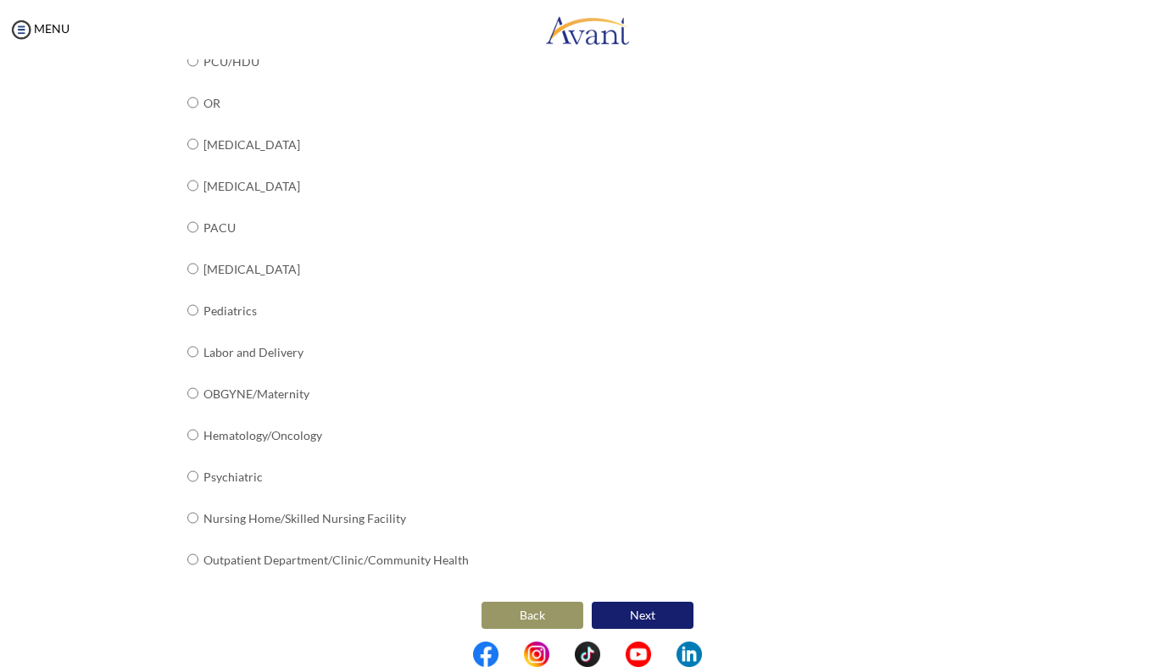
click at [635, 602] on button "Next" at bounding box center [643, 615] width 102 height 27
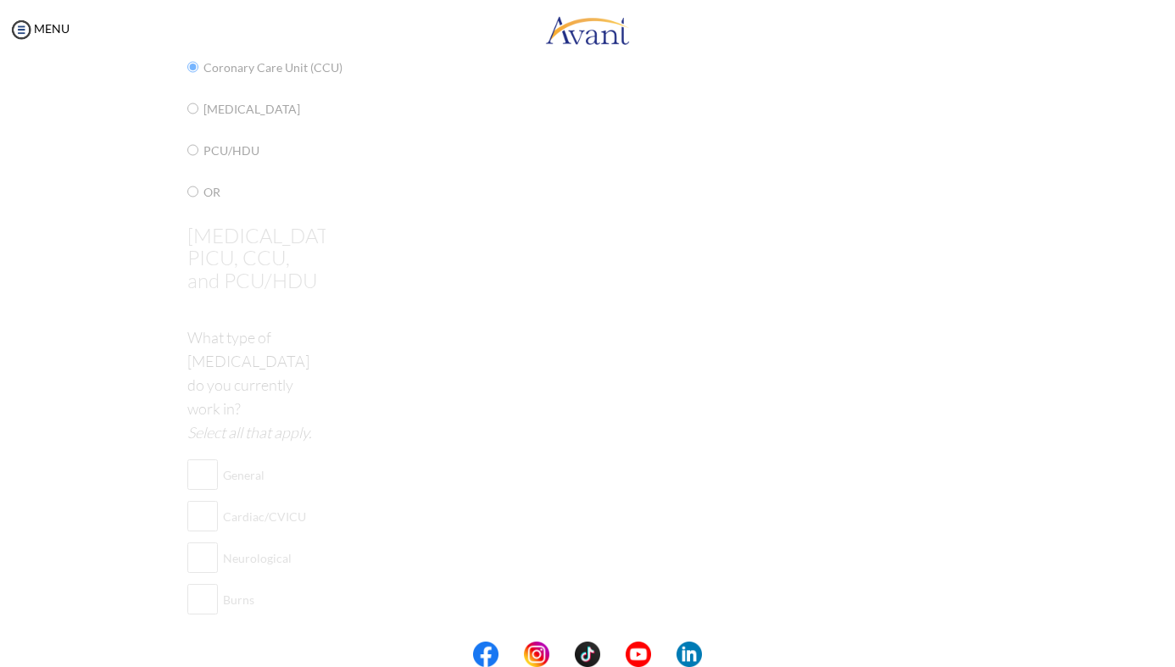
scroll to position [34, 0]
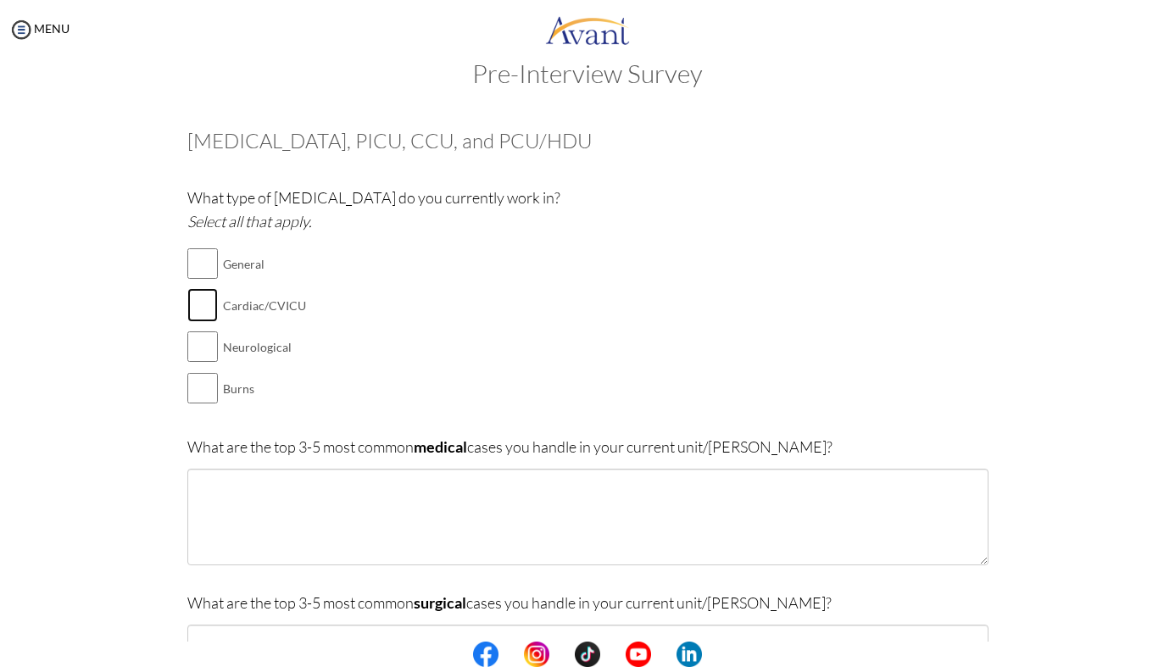
click at [190, 302] on input "checkbox" at bounding box center [202, 305] width 31 height 34
checkbox input "true"
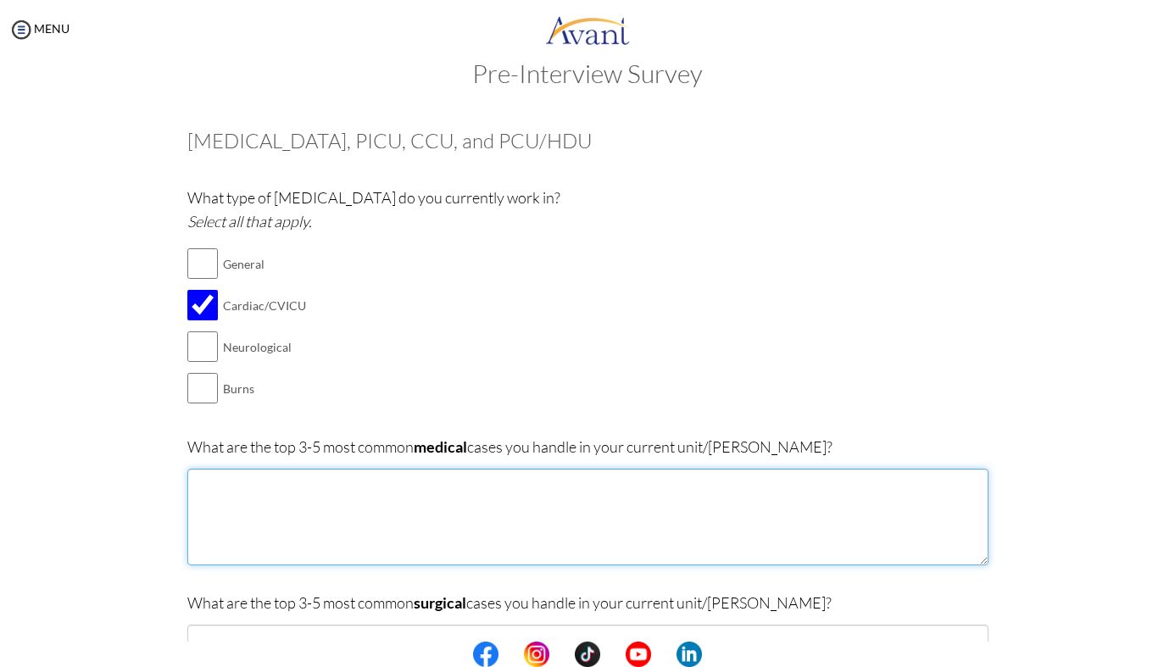
click at [305, 487] on textarea at bounding box center [587, 517] width 801 height 97
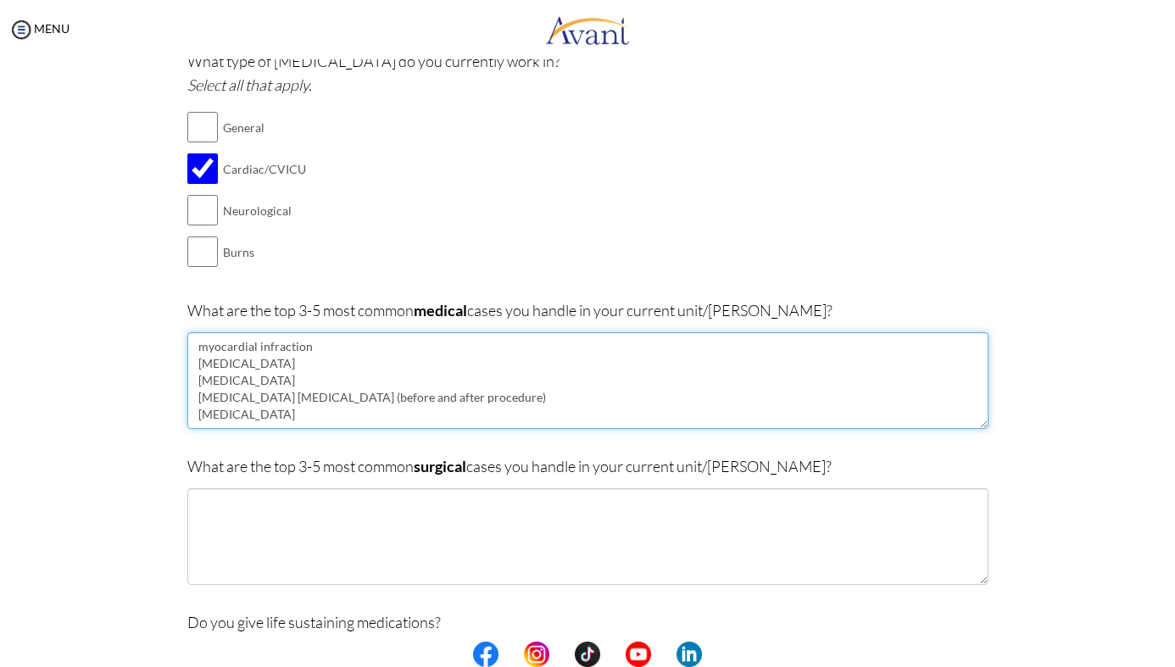
scroll to position [174, 0]
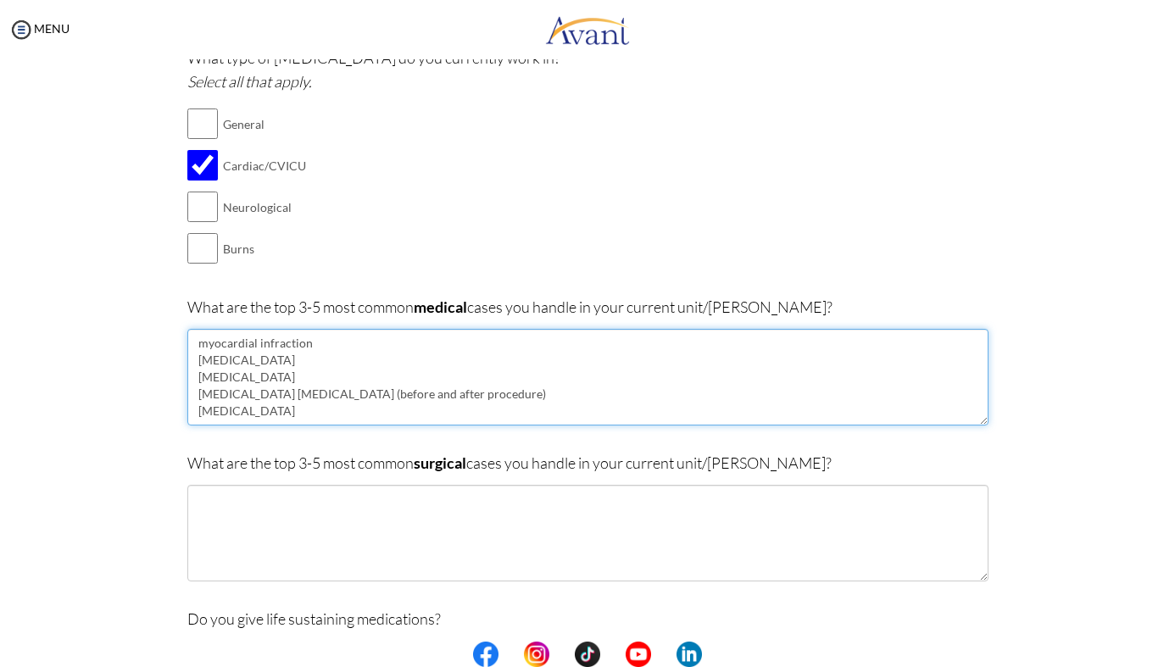
type textarea "myocardial infraction angina coronary artery disease coronary artery angiograph…"
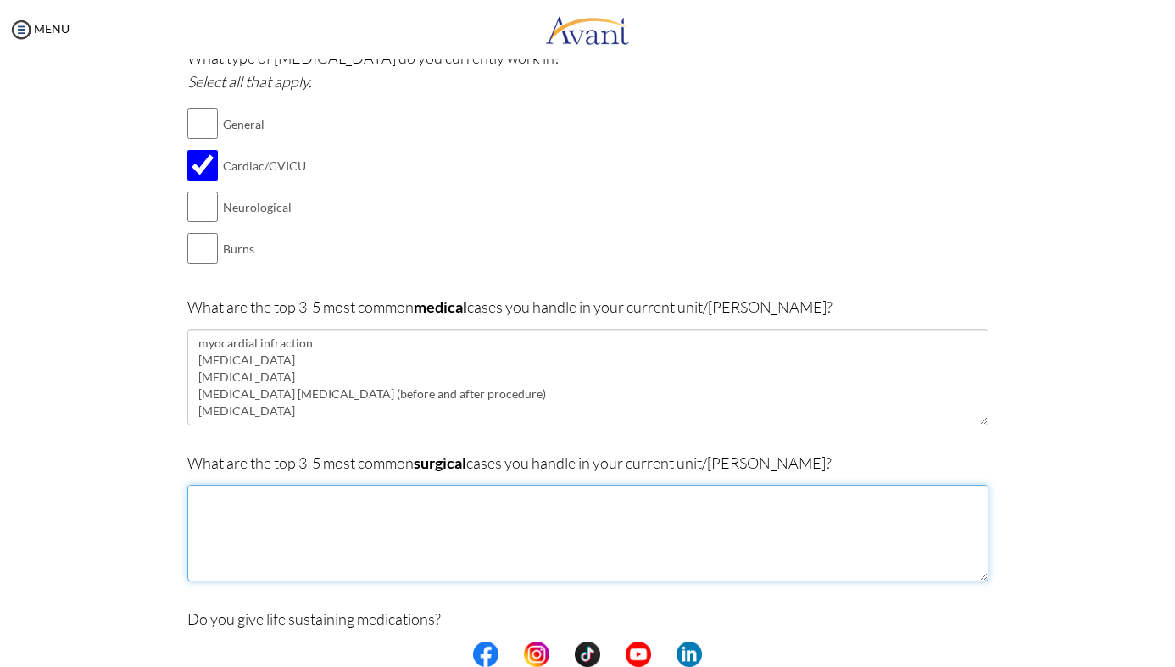
click at [323, 526] on textarea at bounding box center [587, 533] width 801 height 97
click at [251, 534] on textarea at bounding box center [587, 533] width 801 height 97
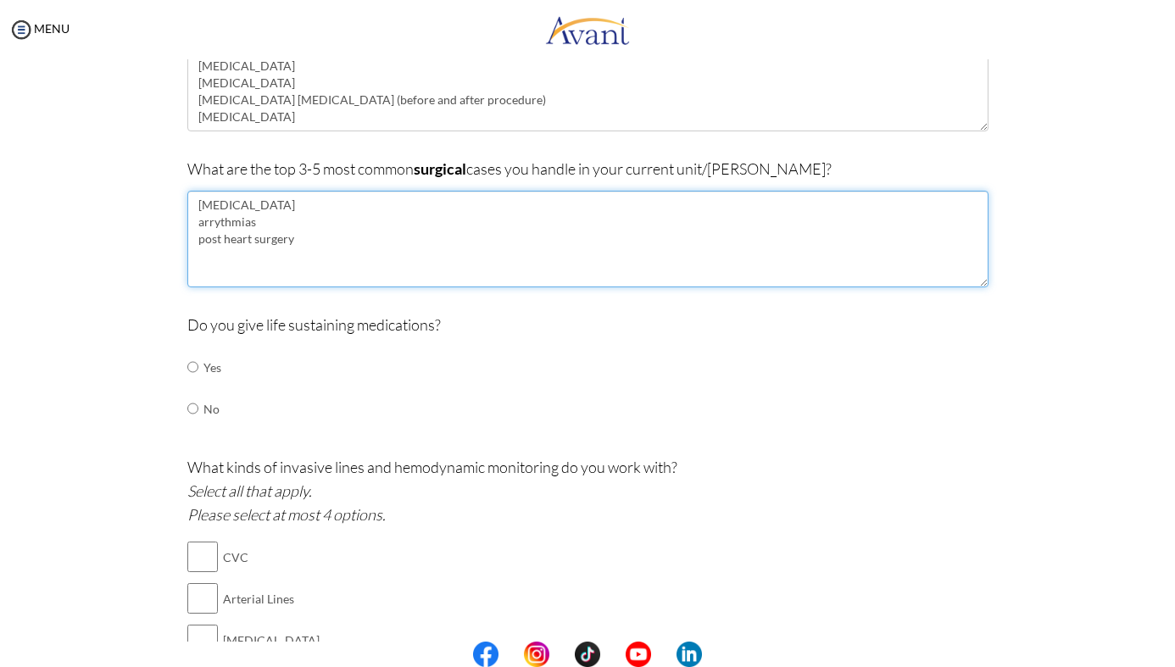
scroll to position [467, 0]
type textarea "angiography arrythmias post heart surgery"
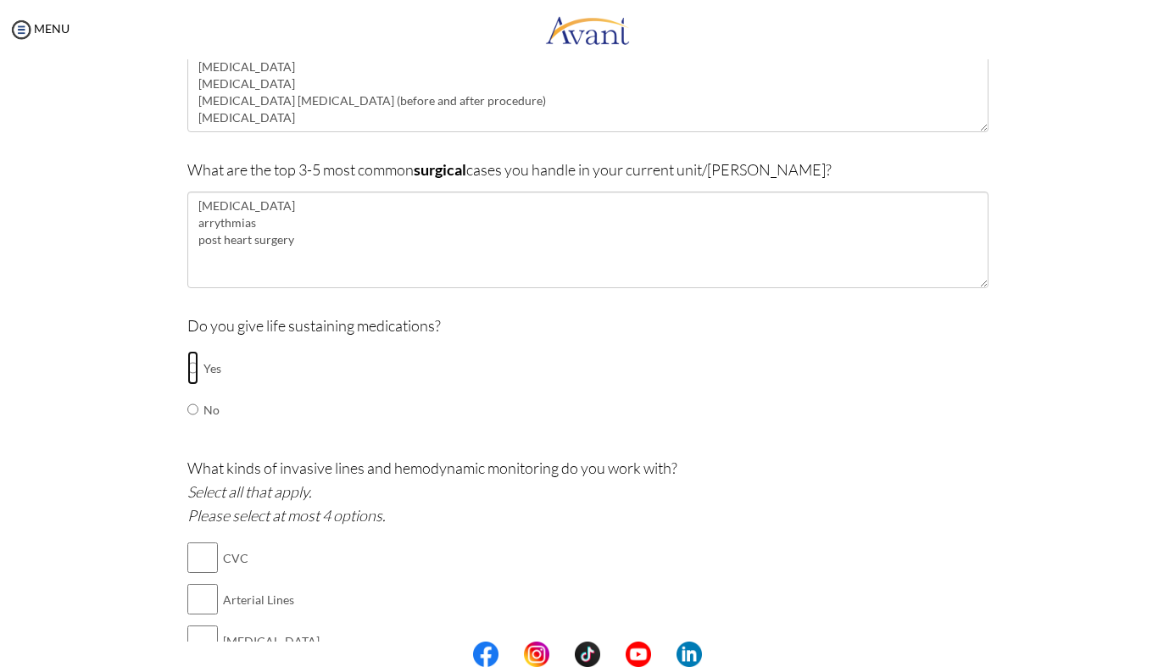
click at [192, 369] on input "radio" at bounding box center [192, 368] width 11 height 34
radio input "true"
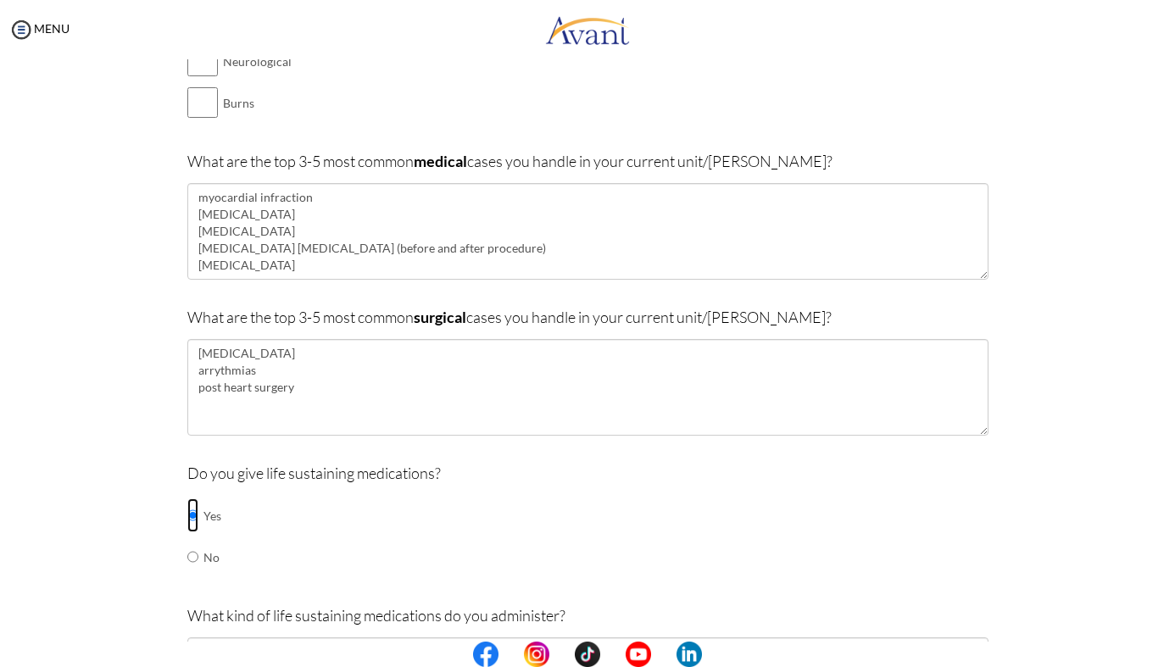
scroll to position [459, 0]
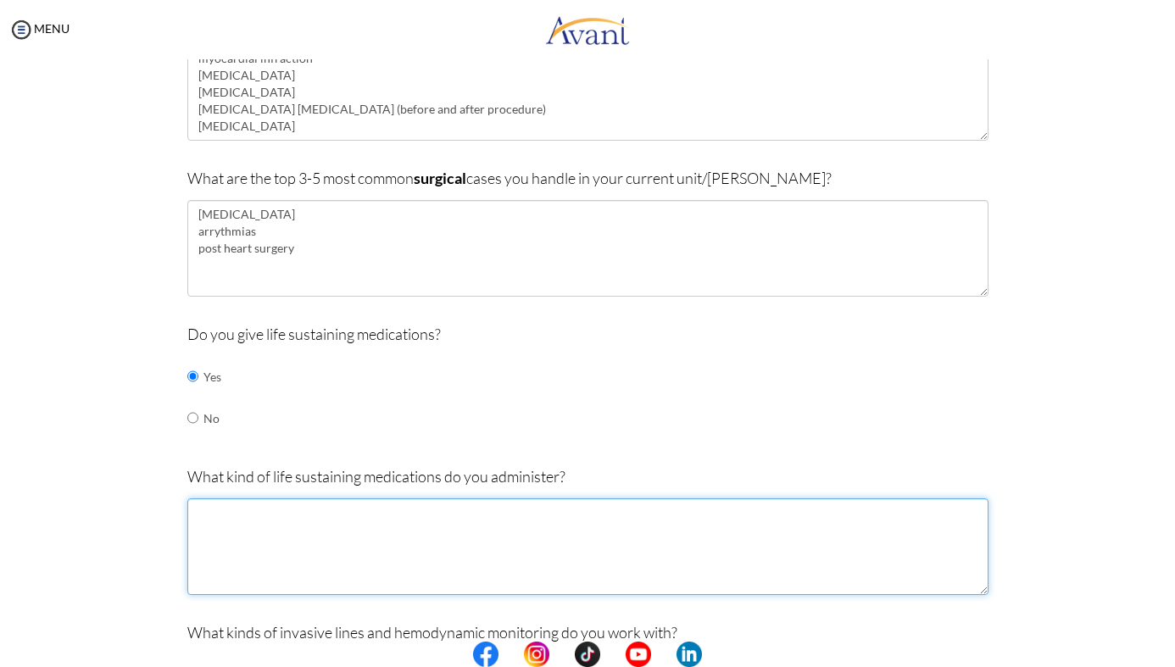
click at [261, 551] on textarea at bounding box center [587, 546] width 801 height 97
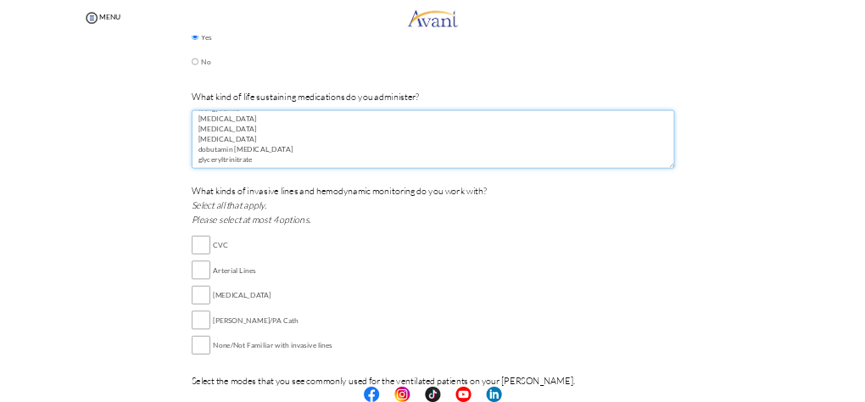
scroll to position [789, 0]
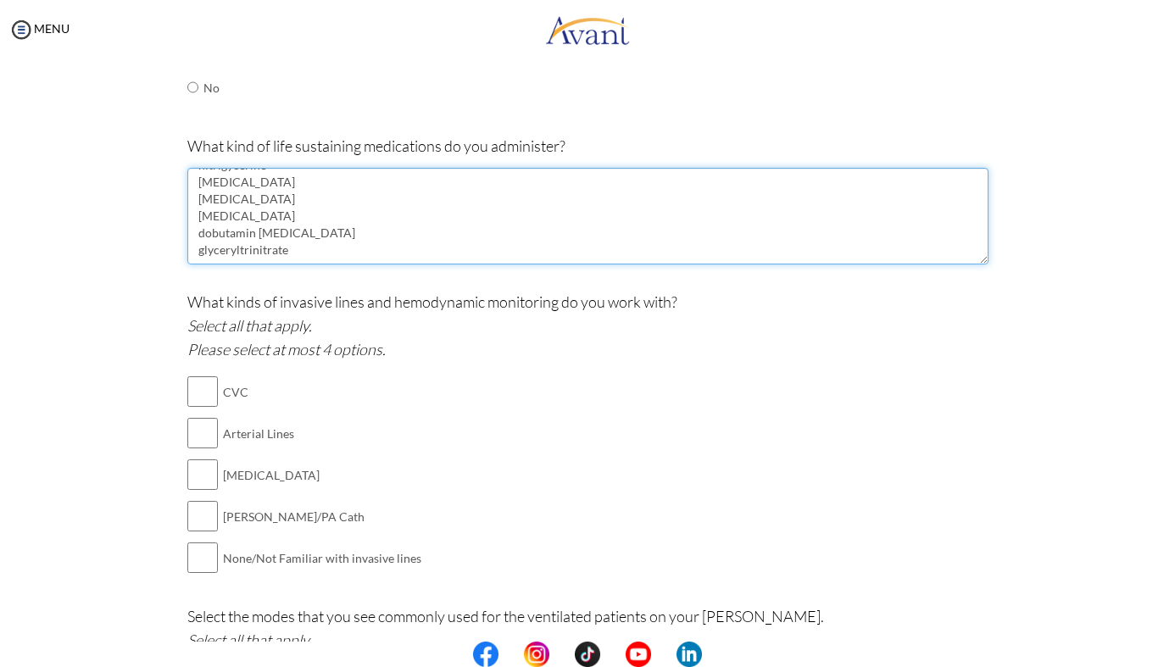
type textarea "adrenaline nitrigycerine noradrenaline atropine sodium bicarbonate dobutamin do…"
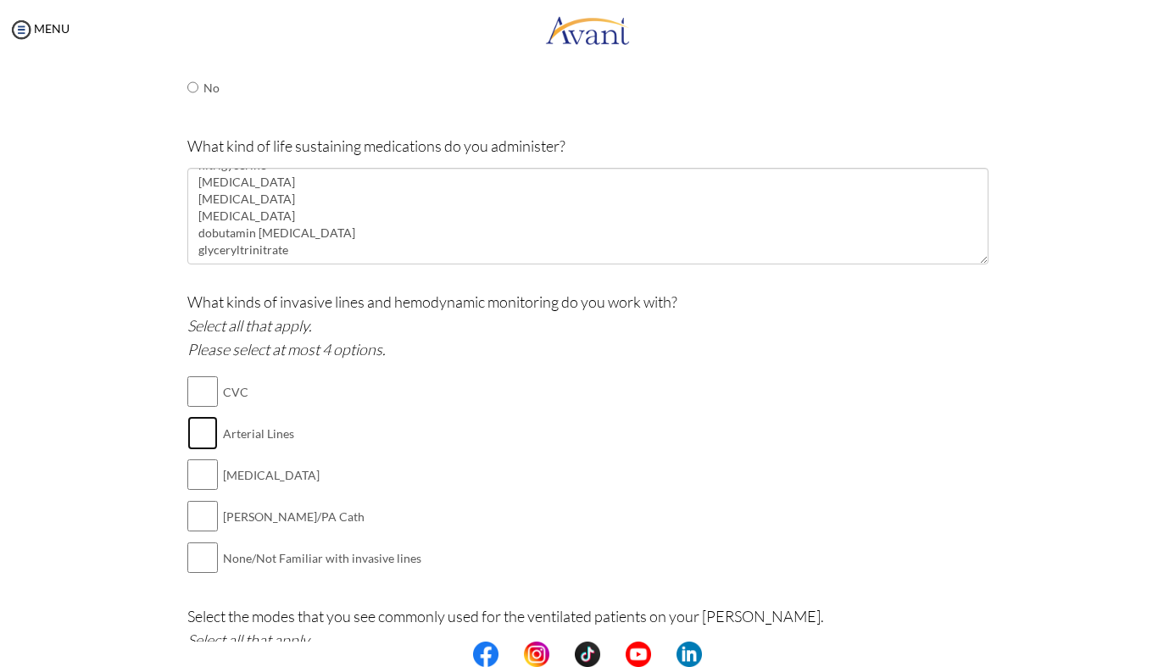
click at [199, 437] on input "checkbox" at bounding box center [202, 433] width 31 height 34
checkbox input "true"
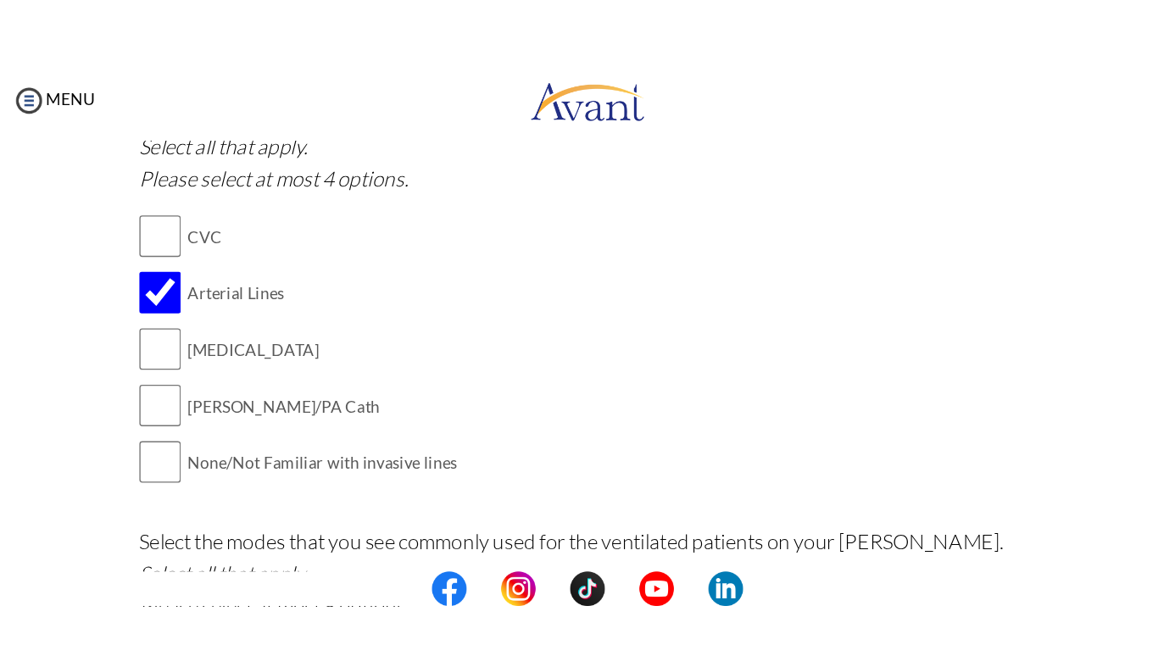
scroll to position [1052, 0]
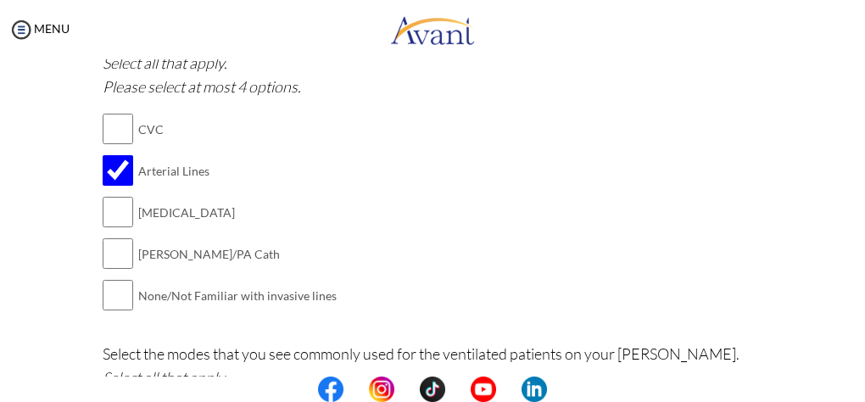
click at [0, 0] on p at bounding box center [0, 0] width 0 height 0
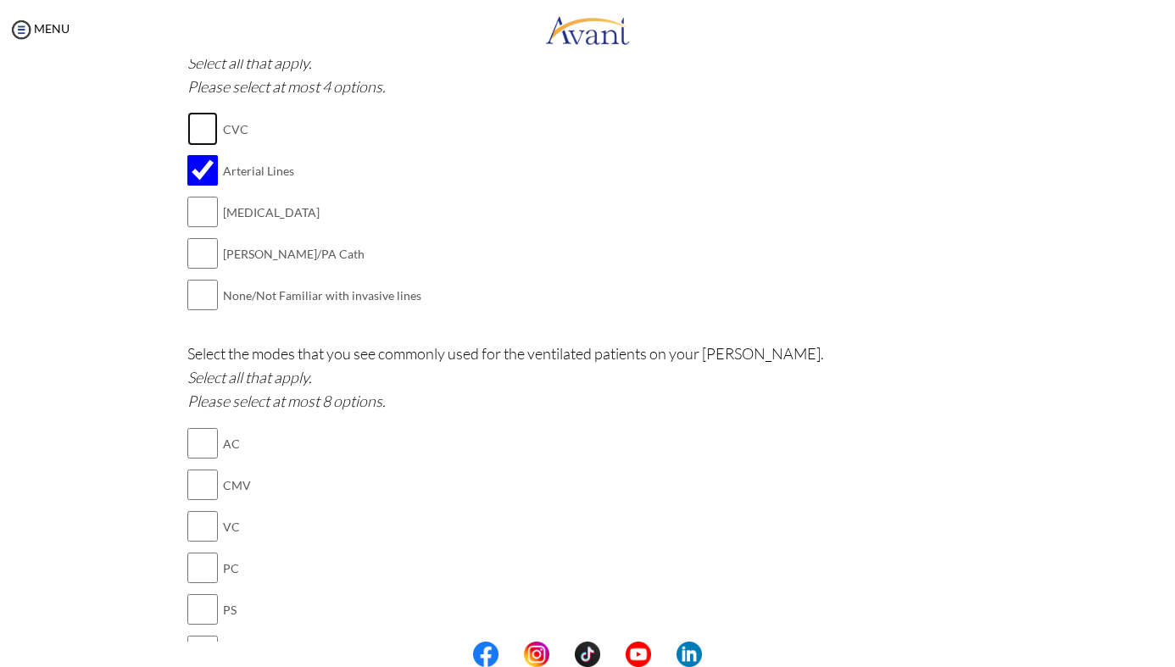
click at [196, 130] on input "checkbox" at bounding box center [202, 129] width 31 height 34
checkbox input "true"
click at [204, 212] on input "checkbox" at bounding box center [202, 212] width 31 height 34
checkbox input "true"
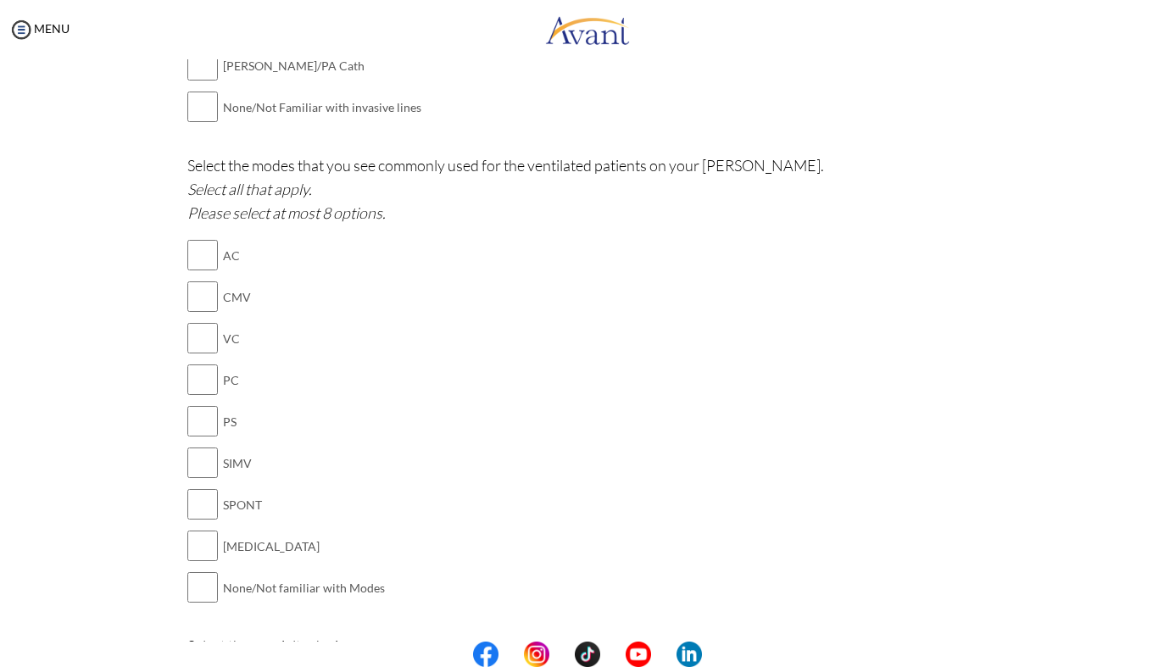
scroll to position [1242, 0]
click at [197, 467] on input "checkbox" at bounding box center [202, 461] width 31 height 34
checkbox input "true"
click at [197, 491] on input "checkbox" at bounding box center [202, 503] width 31 height 34
checkbox input "true"
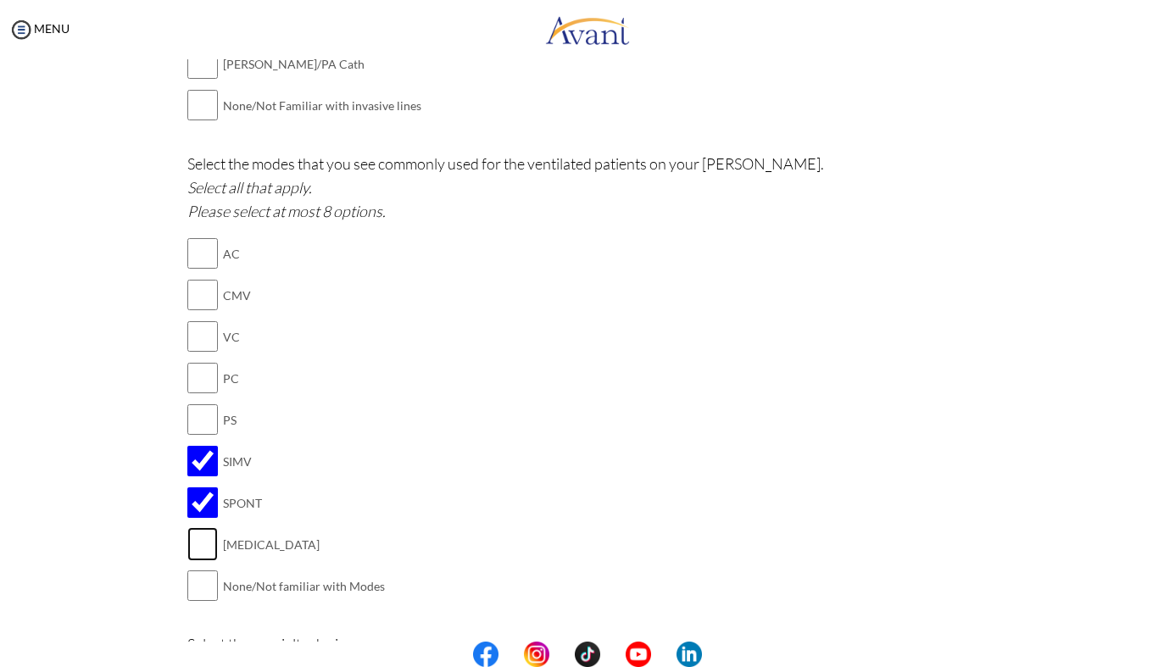
click at [193, 531] on input "checkbox" at bounding box center [202, 544] width 31 height 34
checkbox input "true"
click at [186, 376] on div "Are you currently in school now? Yes No Have you taken the NCLEX-RN exam before…" at bounding box center [588, 200] width 826 height 2591
click at [198, 366] on input "checkbox" at bounding box center [202, 378] width 31 height 34
checkbox input "true"
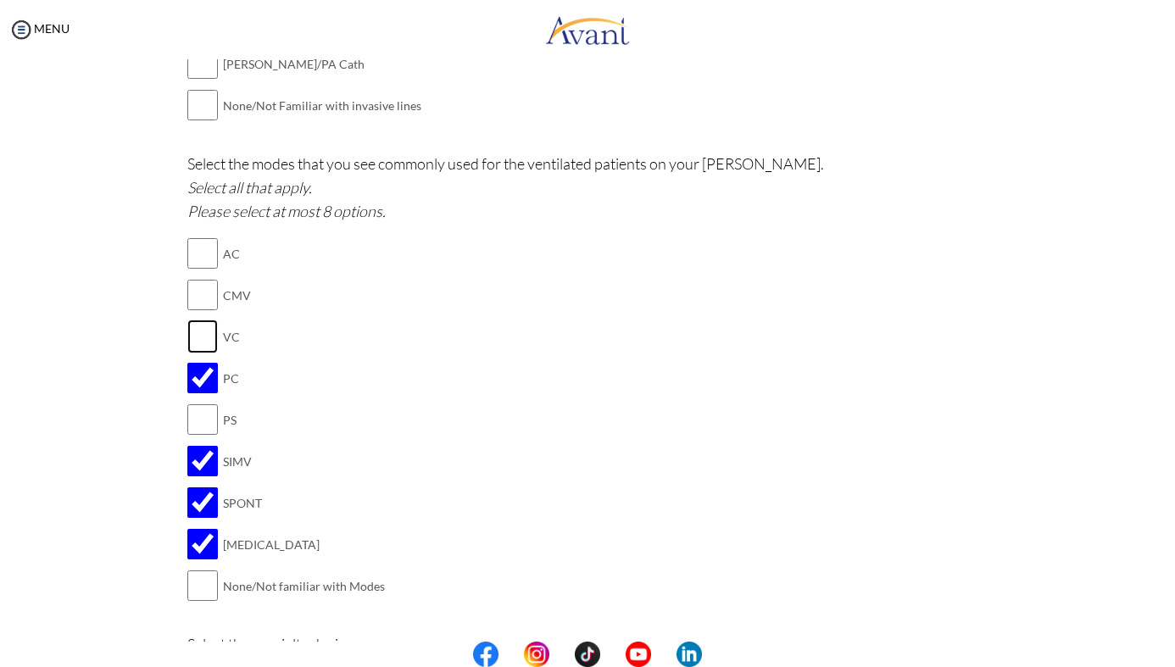
click at [203, 325] on input "checkbox" at bounding box center [202, 337] width 31 height 34
checkbox input "true"
click at [203, 245] on input "checkbox" at bounding box center [202, 253] width 31 height 34
checkbox input "true"
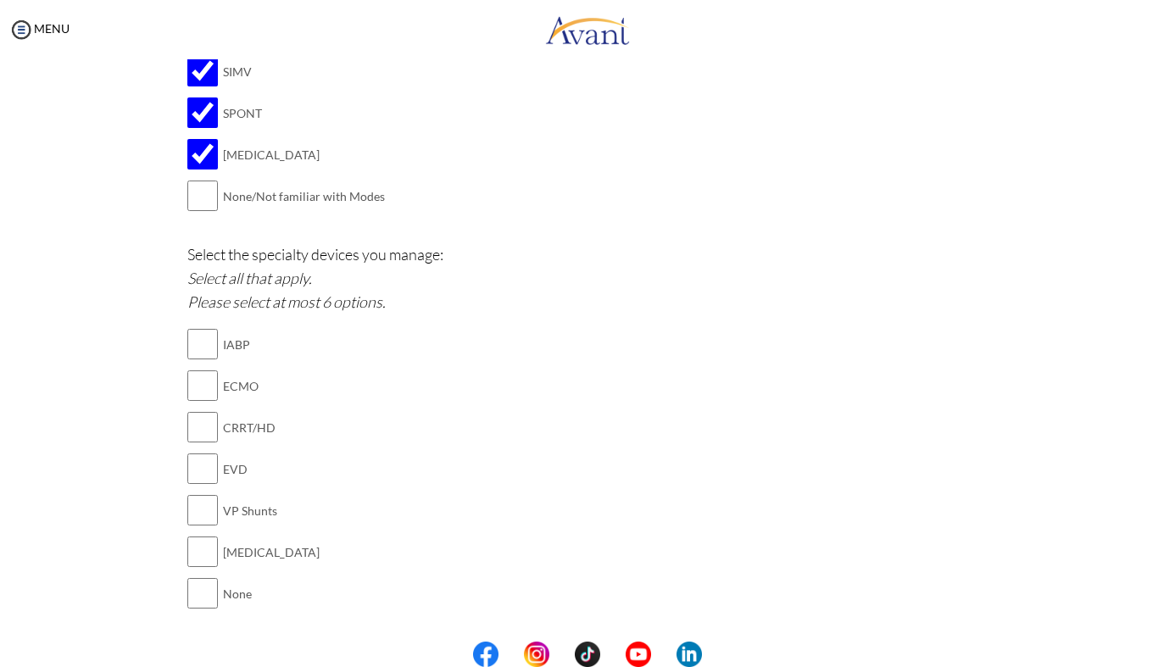
scroll to position [1644, 0]
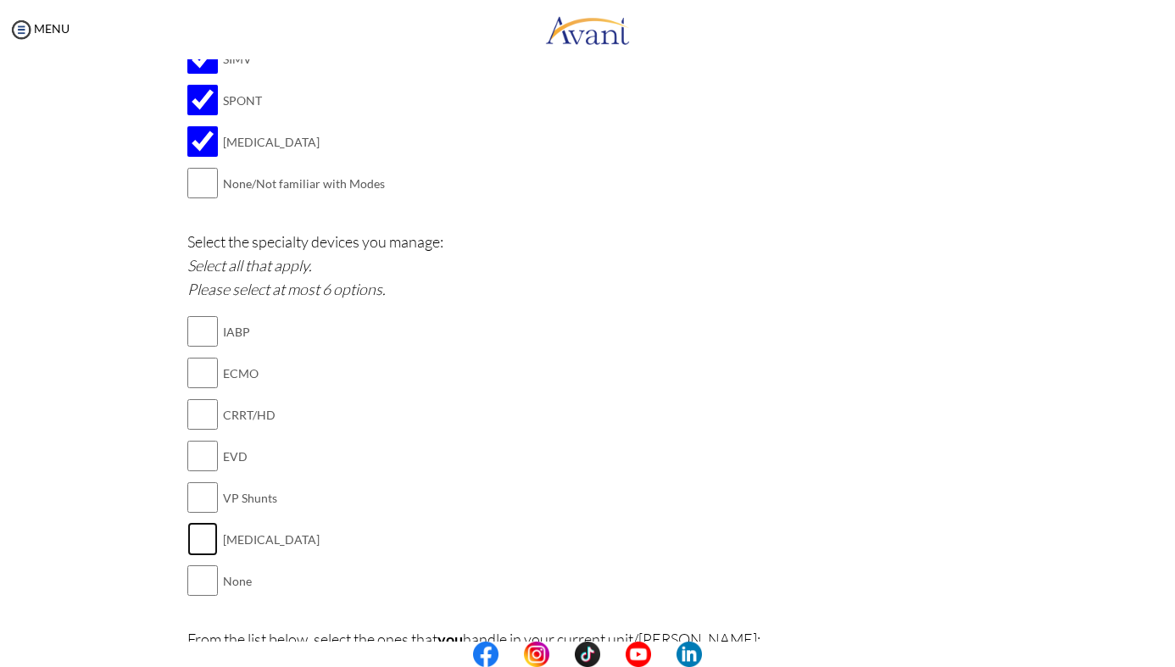
click at [203, 527] on input "checkbox" at bounding box center [202, 539] width 31 height 34
checkbox input "true"
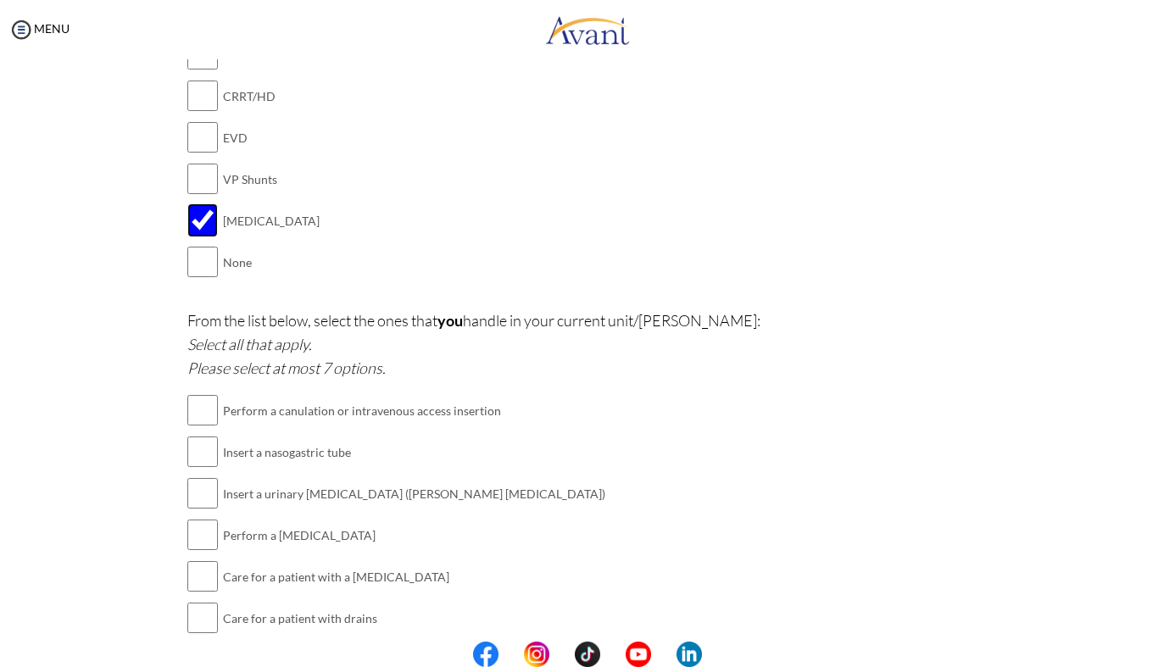
scroll to position [1967, 0]
click at [210, 392] on input "checkbox" at bounding box center [202, 407] width 31 height 34
checkbox input "true"
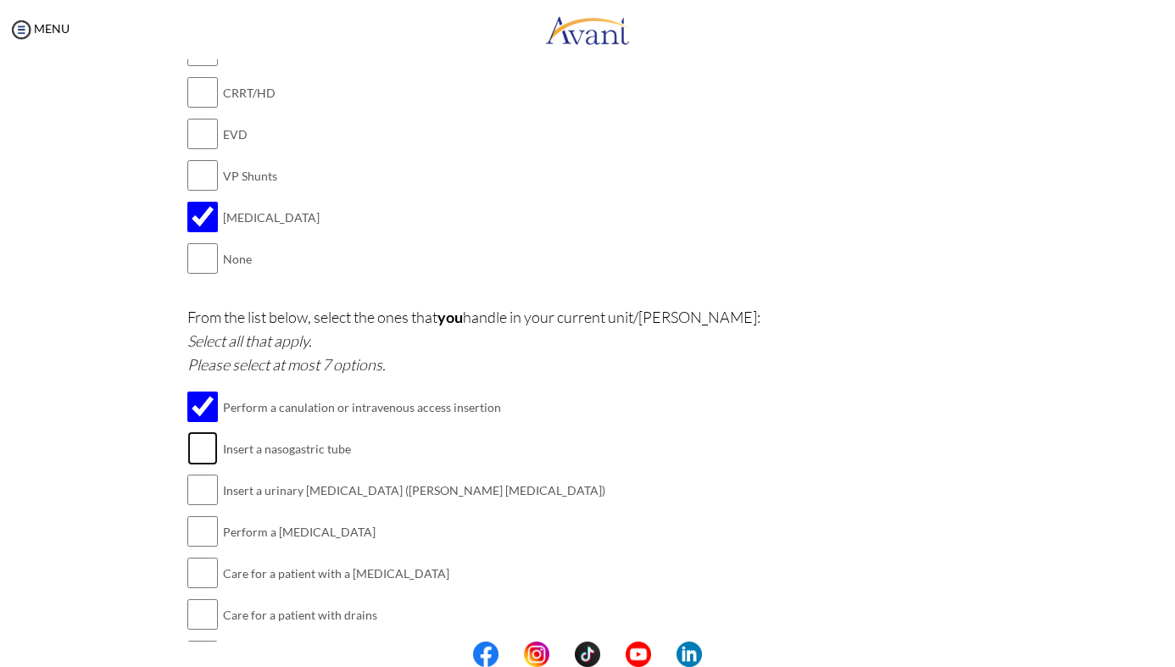
click at [210, 443] on input "checkbox" at bounding box center [202, 448] width 31 height 34
checkbox input "true"
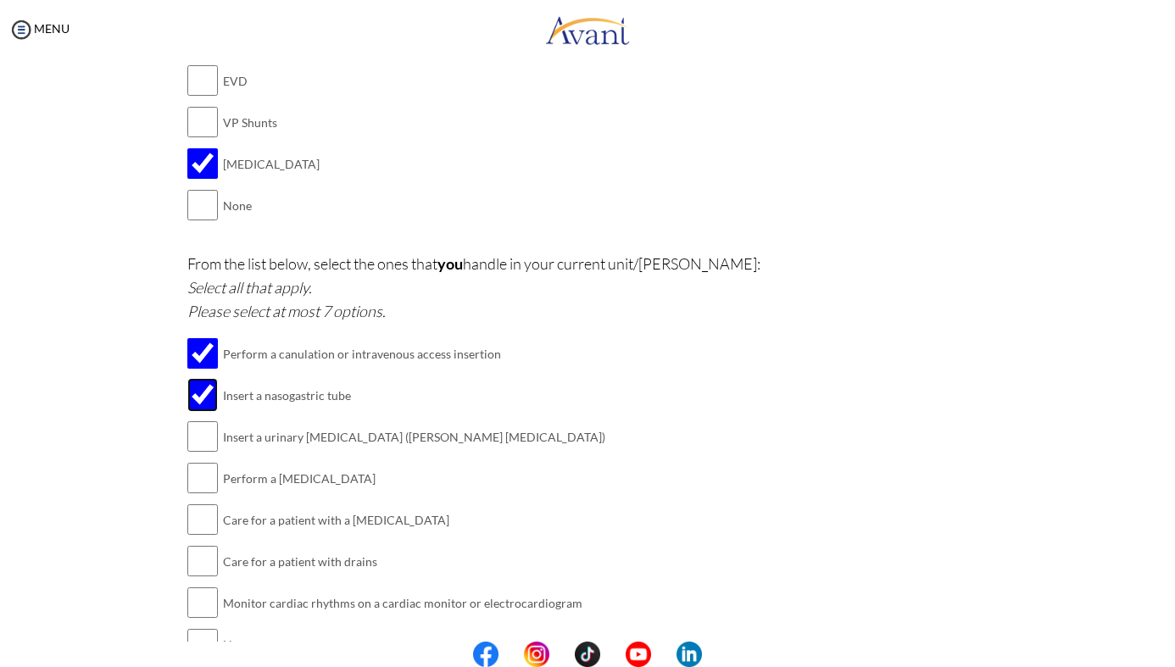
scroll to position [2045, 0]
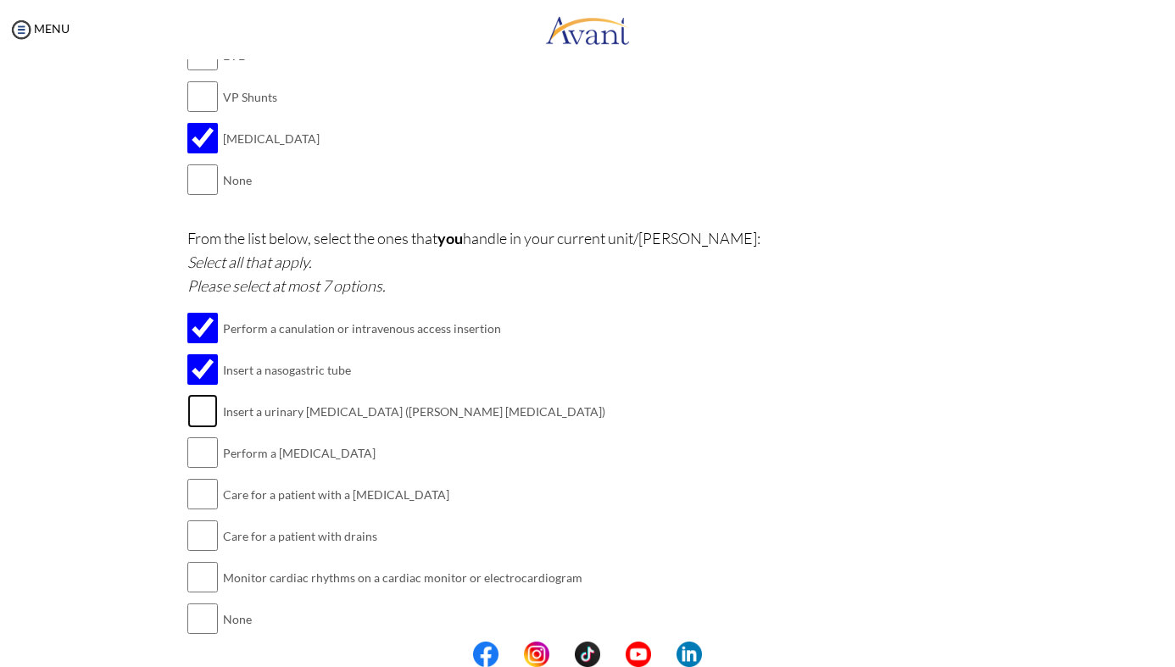
click at [209, 403] on input "checkbox" at bounding box center [202, 411] width 31 height 34
checkbox input "true"
click at [203, 442] on input "checkbox" at bounding box center [202, 453] width 31 height 34
checkbox input "true"
click at [197, 477] on input "checkbox" at bounding box center [202, 494] width 31 height 34
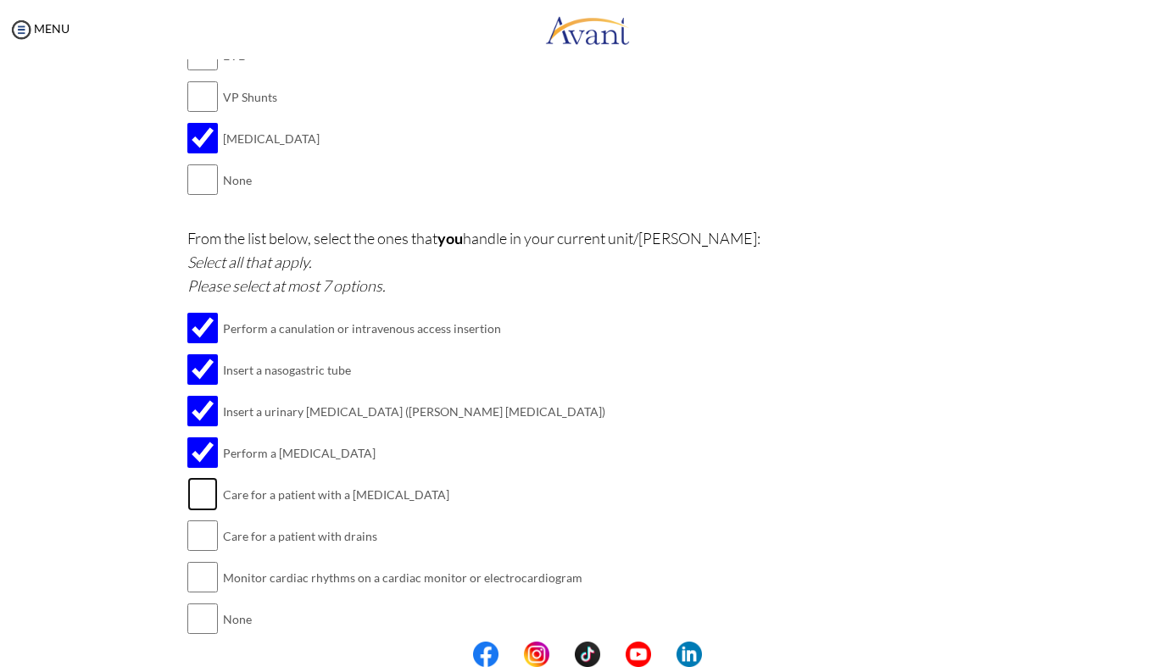
checkbox input "true"
click at [199, 524] on input "checkbox" at bounding box center [202, 536] width 31 height 34
checkbox input "true"
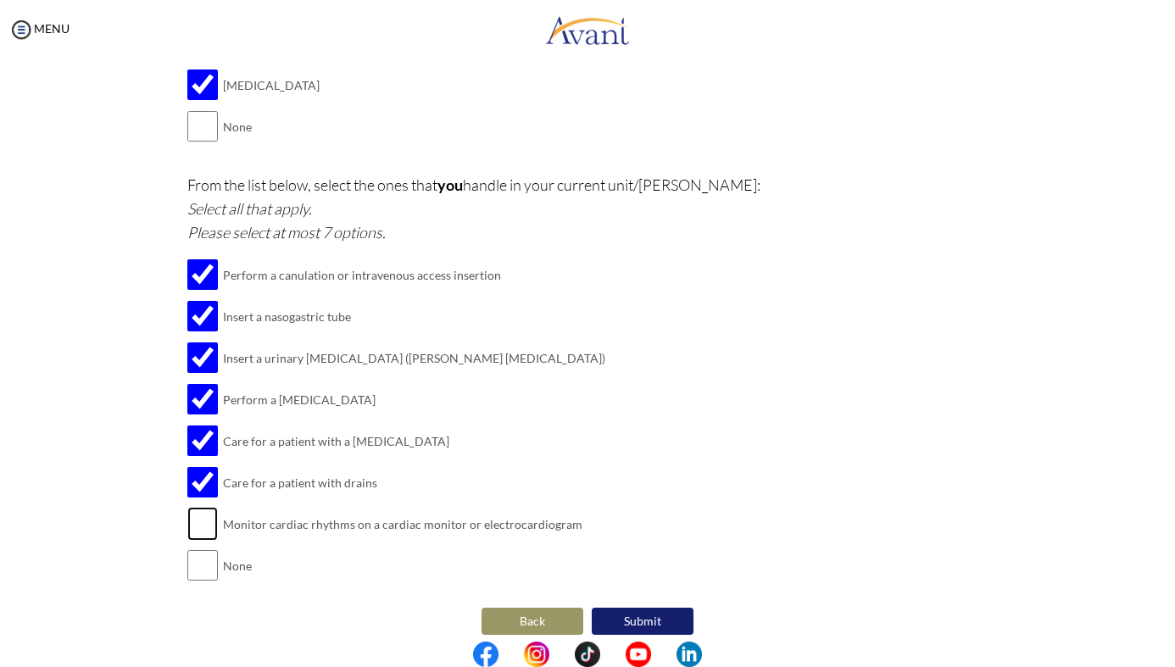
click at [199, 513] on input "checkbox" at bounding box center [202, 524] width 31 height 34
checkbox input "true"
click at [616, 608] on button "Submit" at bounding box center [643, 621] width 102 height 27
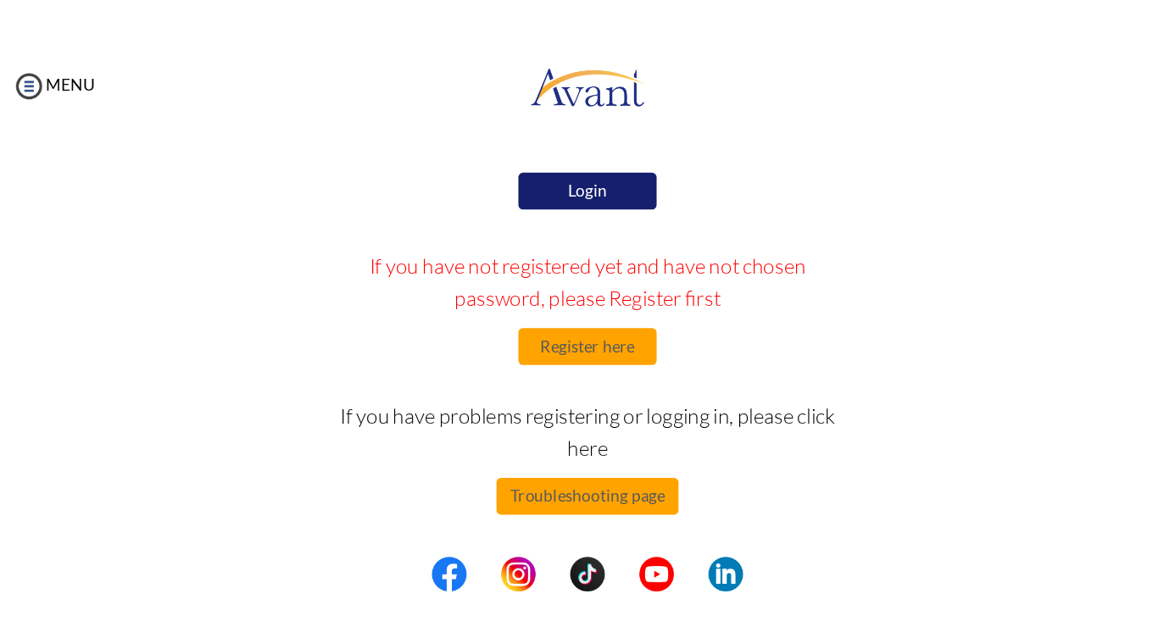
scroll to position [0, 0]
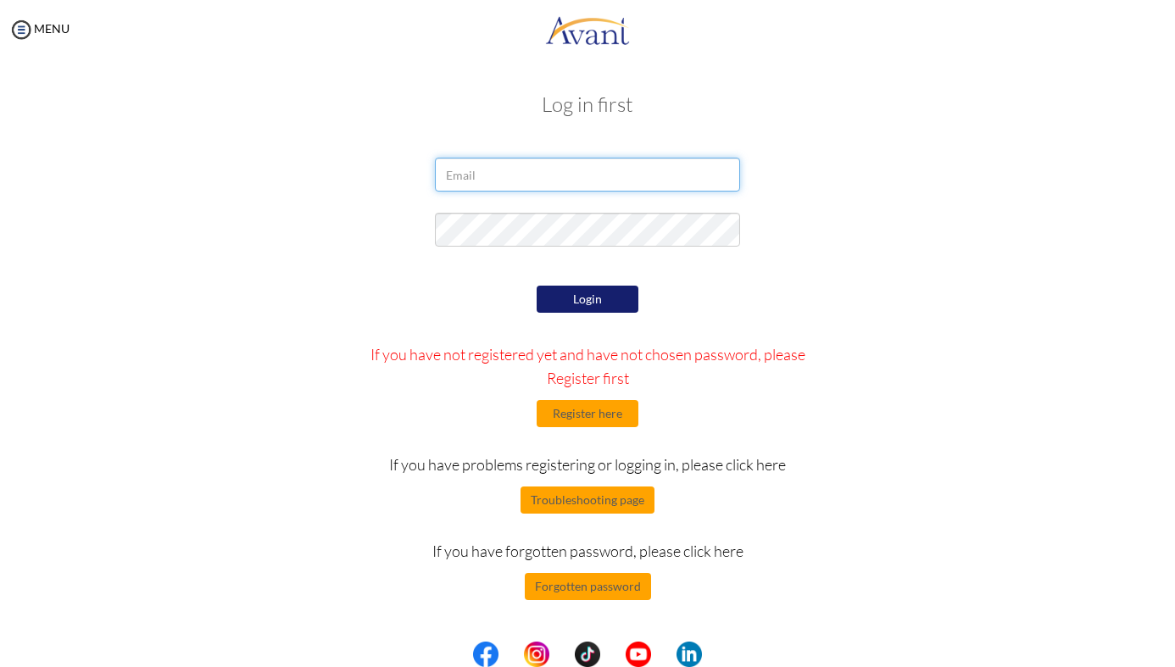
click at [485, 160] on input "email" at bounding box center [587, 175] width 305 height 34
type input "tnehatiwari18@gmail.com"
click at [570, 290] on button "Login" at bounding box center [588, 299] width 102 height 27
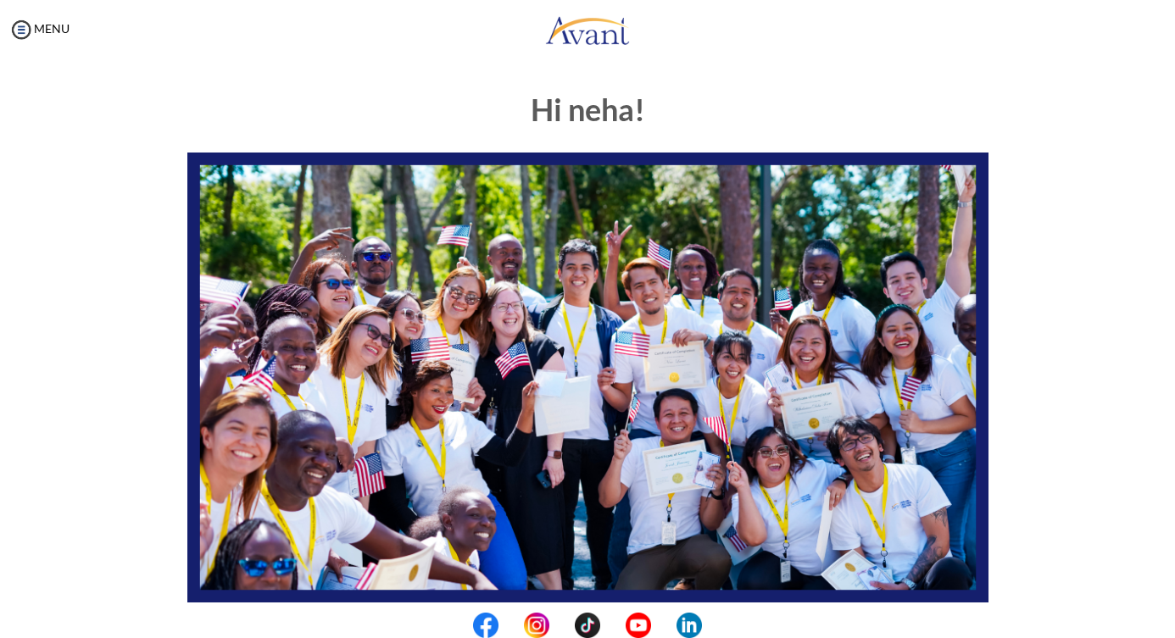
scroll to position [303, 0]
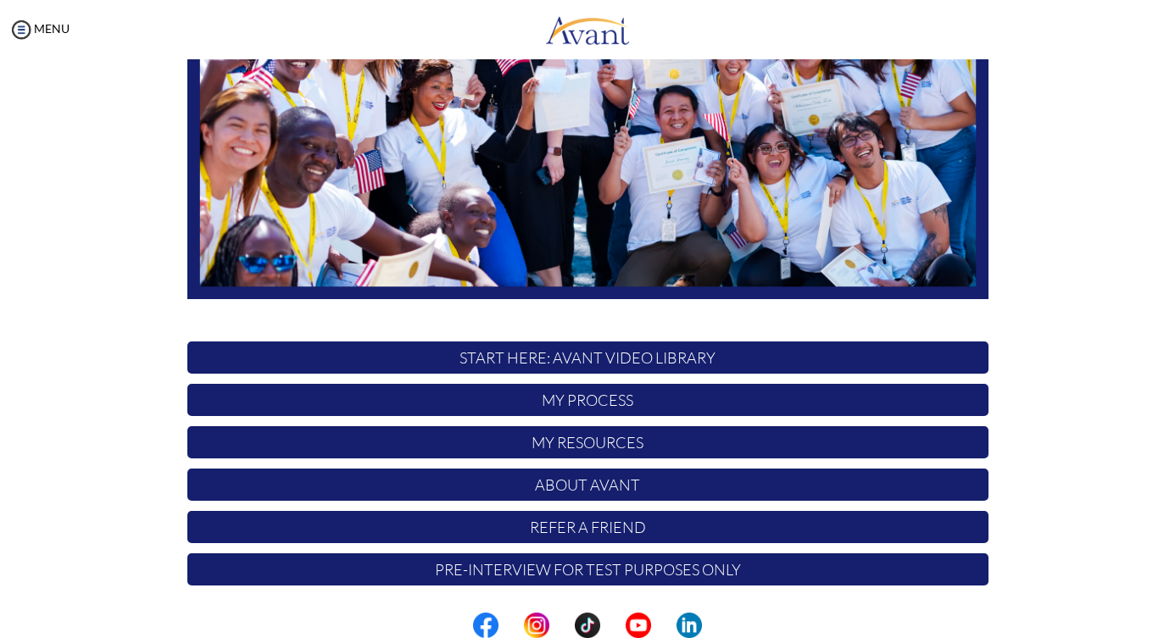
click at [699, 576] on p "Pre-Interview for test purposes only" at bounding box center [587, 570] width 801 height 32
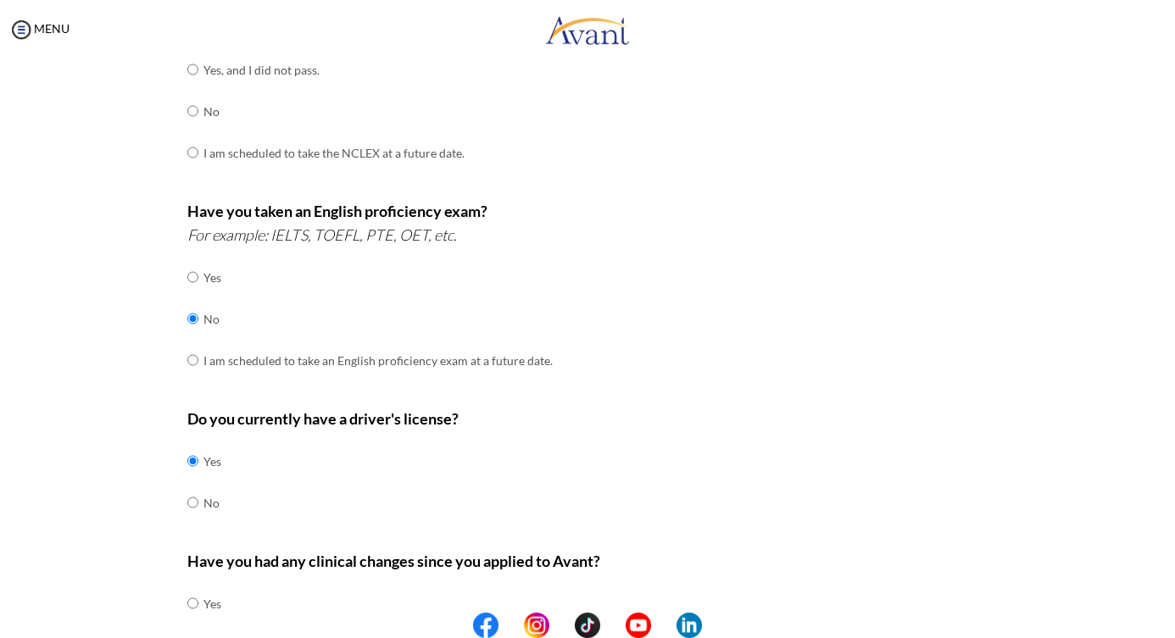
scroll to position [441, 0]
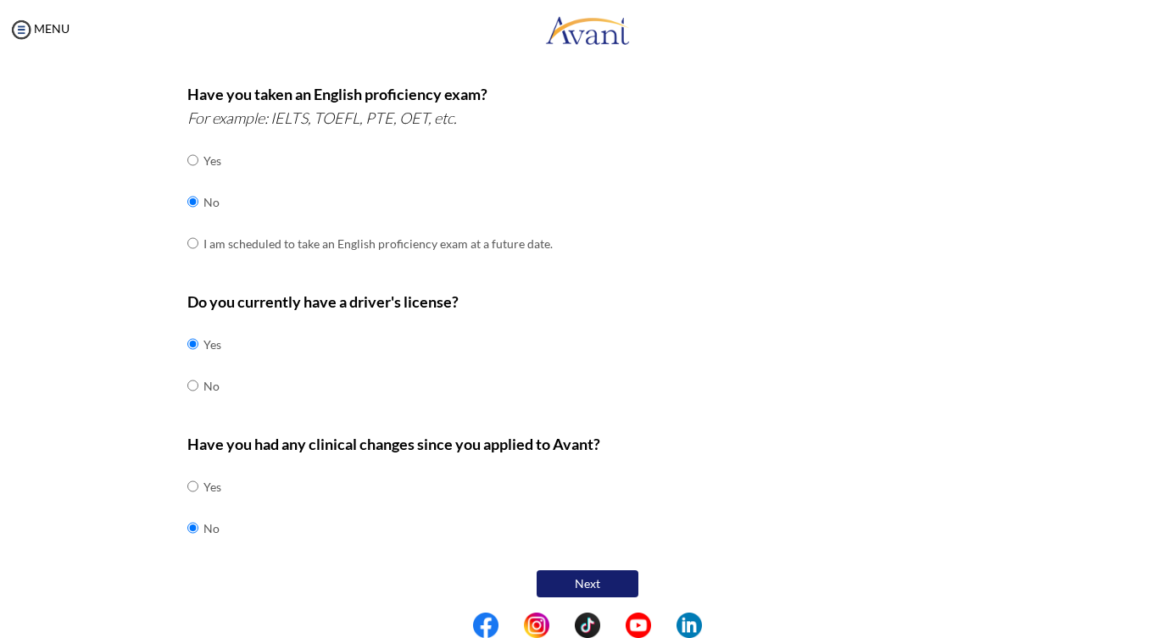
click at [623, 571] on button "Next" at bounding box center [588, 583] width 102 height 27
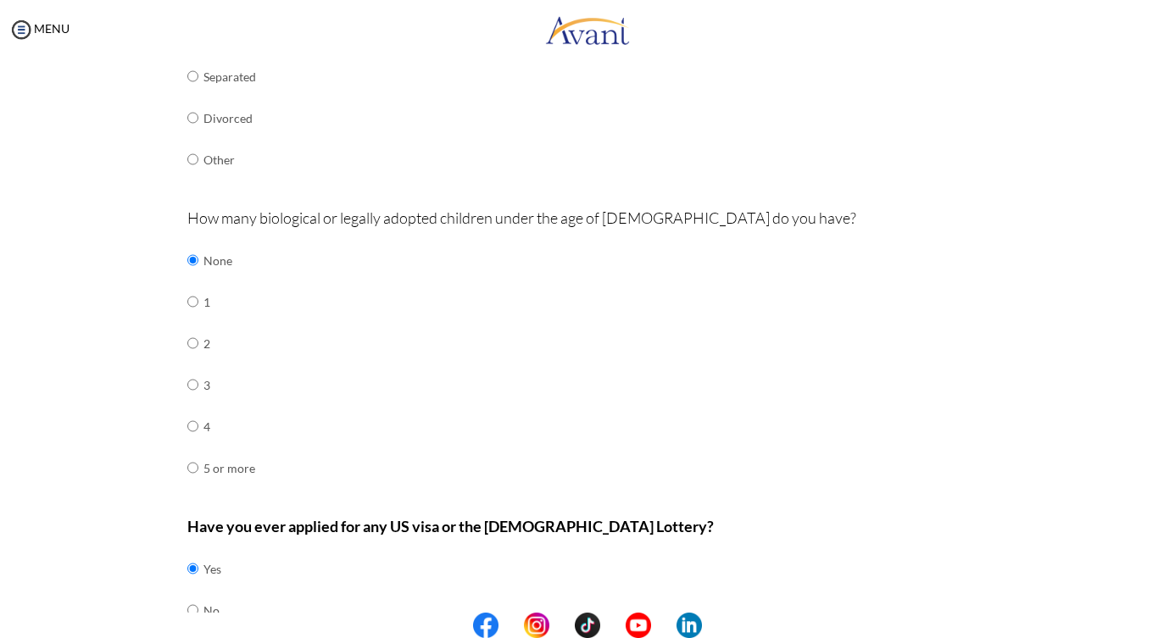
scroll to position [504, 0]
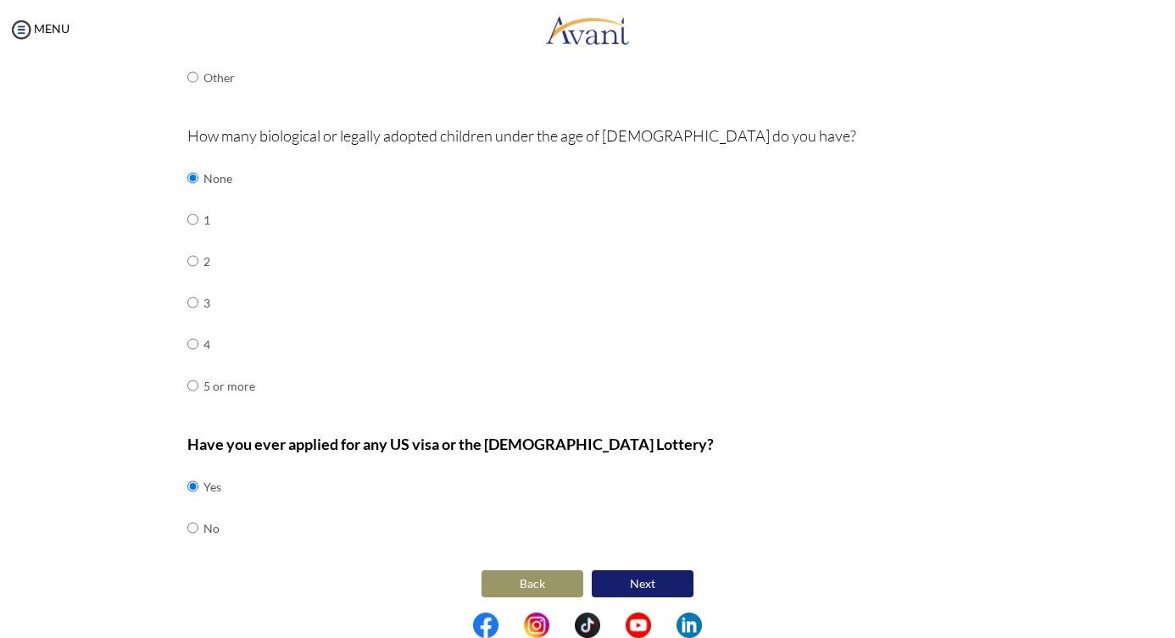
click at [633, 574] on button "Next" at bounding box center [643, 583] width 102 height 27
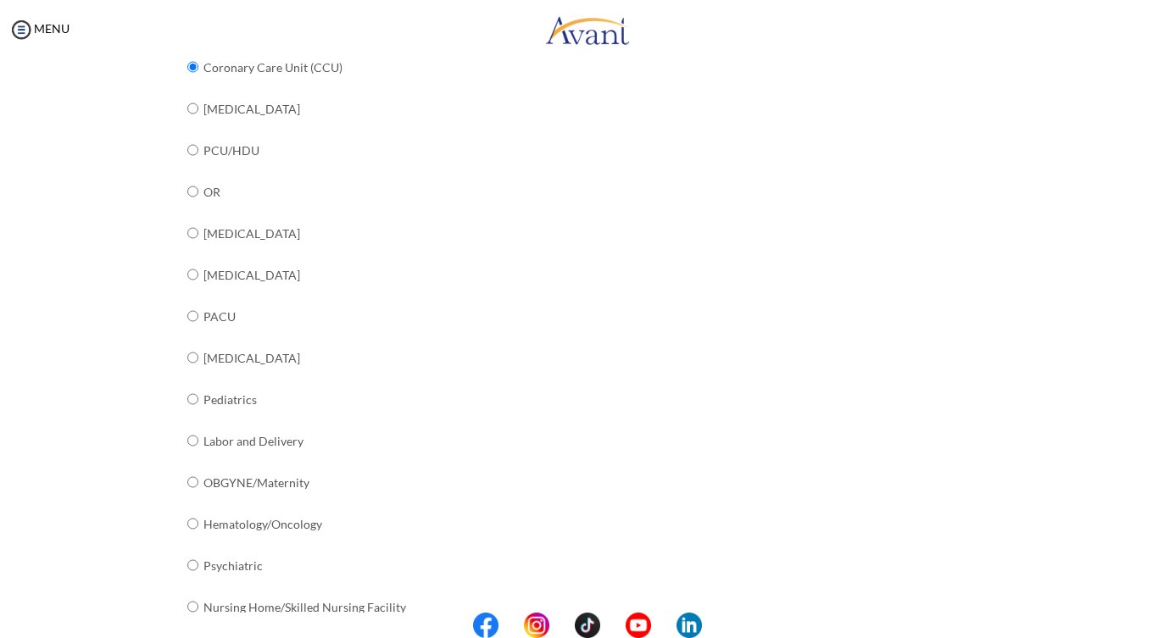
scroll to position [583, 0]
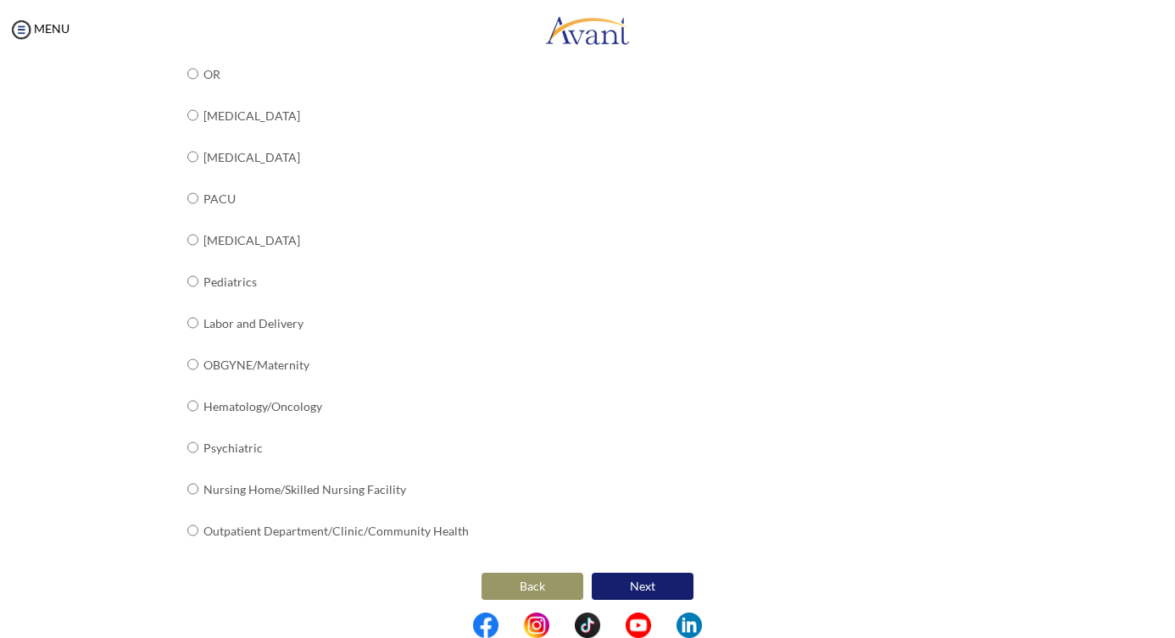
click at [637, 575] on button "Next" at bounding box center [643, 586] width 102 height 27
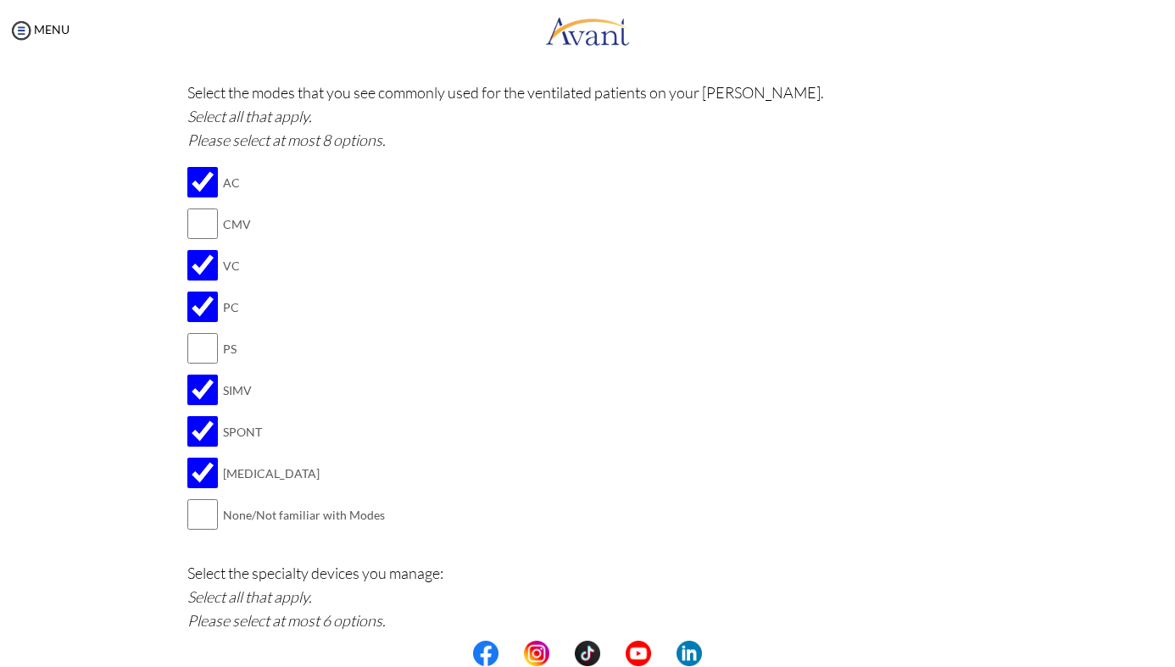
scroll to position [2101, 0]
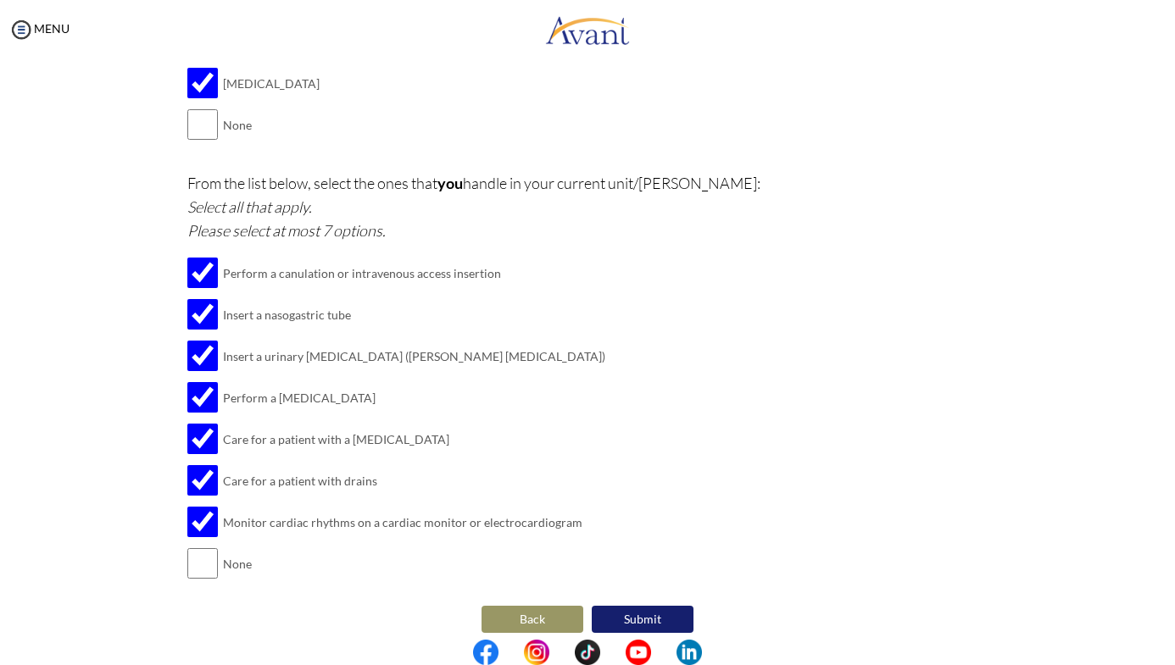
click at [664, 606] on button "Submit" at bounding box center [643, 619] width 102 height 27
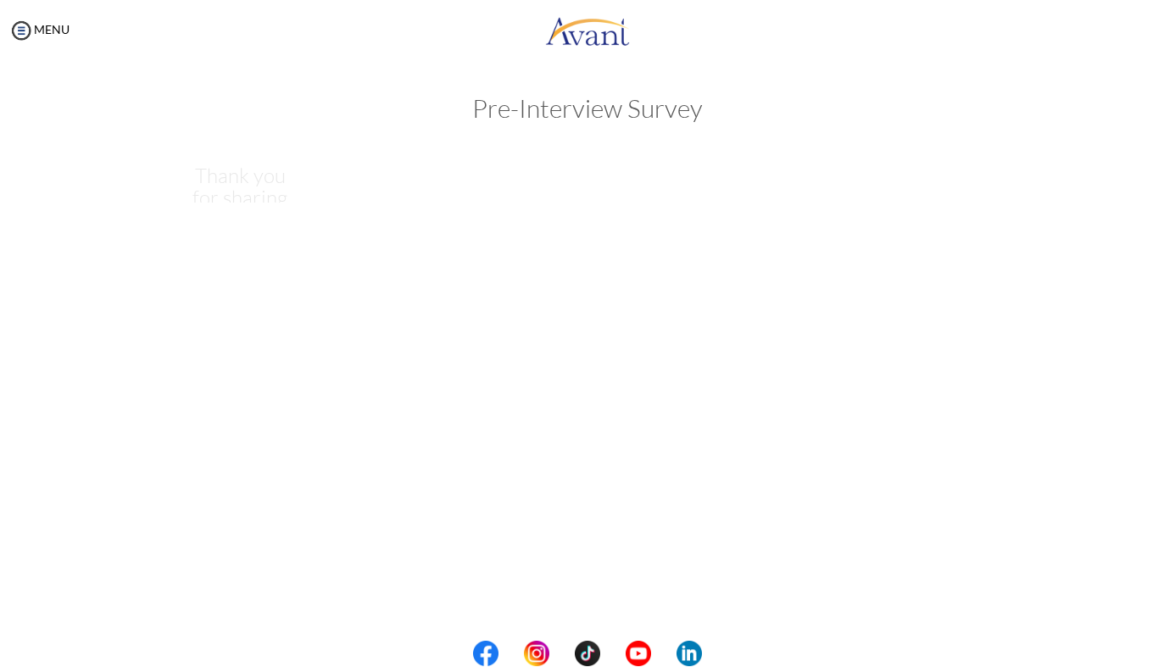
scroll to position [0, 0]
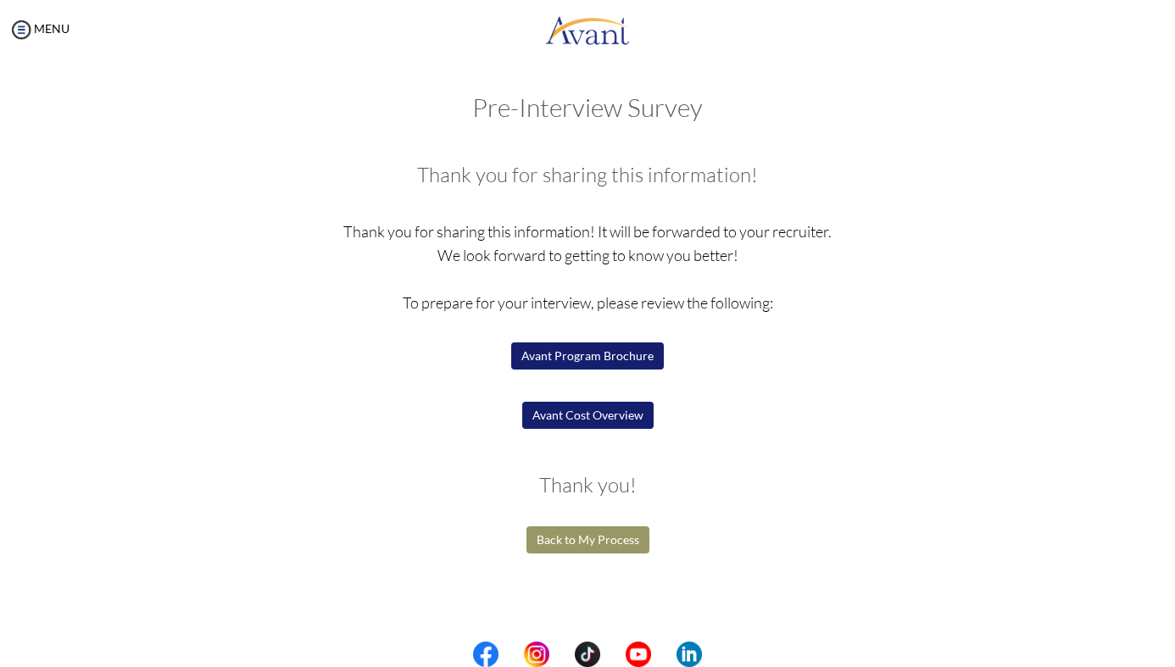
click at [587, 421] on button "Avant Cost Overview" at bounding box center [587, 415] width 131 height 27
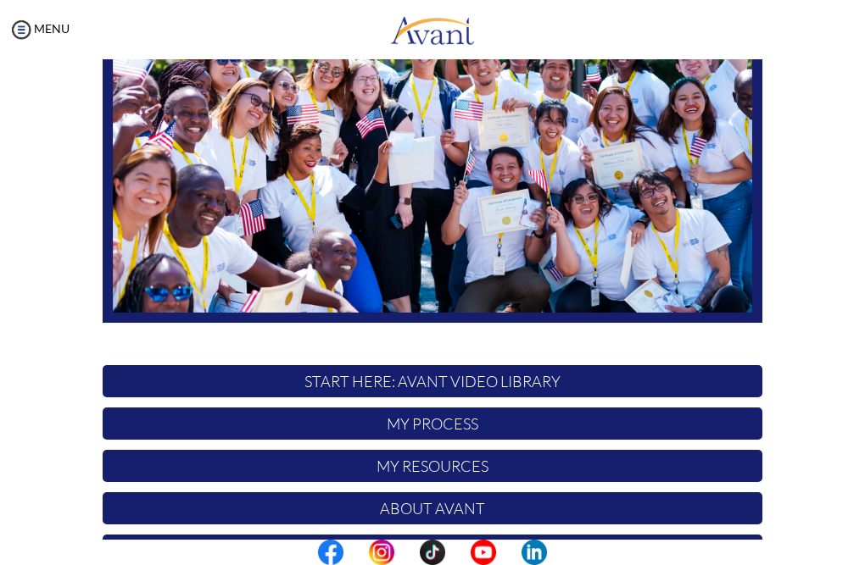
scroll to position [297, 0]
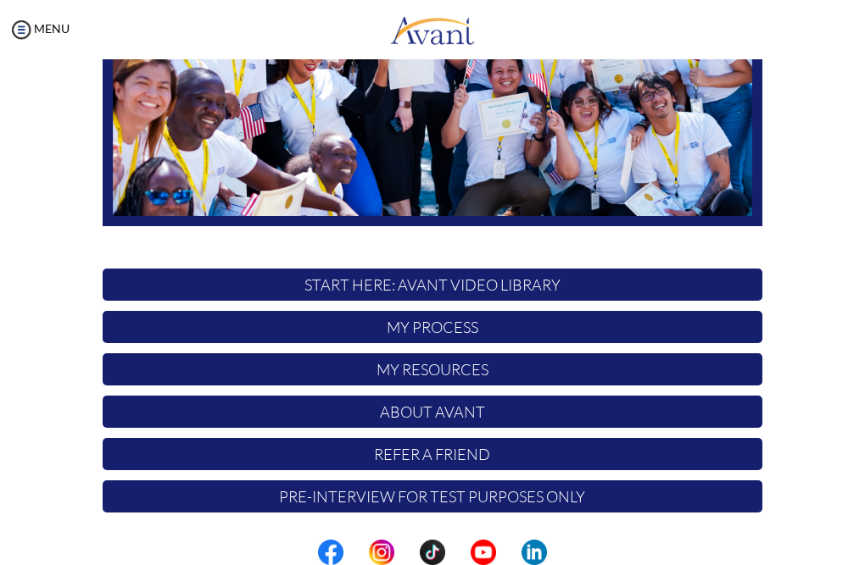
click at [0, 0] on div at bounding box center [0, 0] width 0 height 0
click at [22, 39] on img at bounding box center [20, 29] width 25 height 25
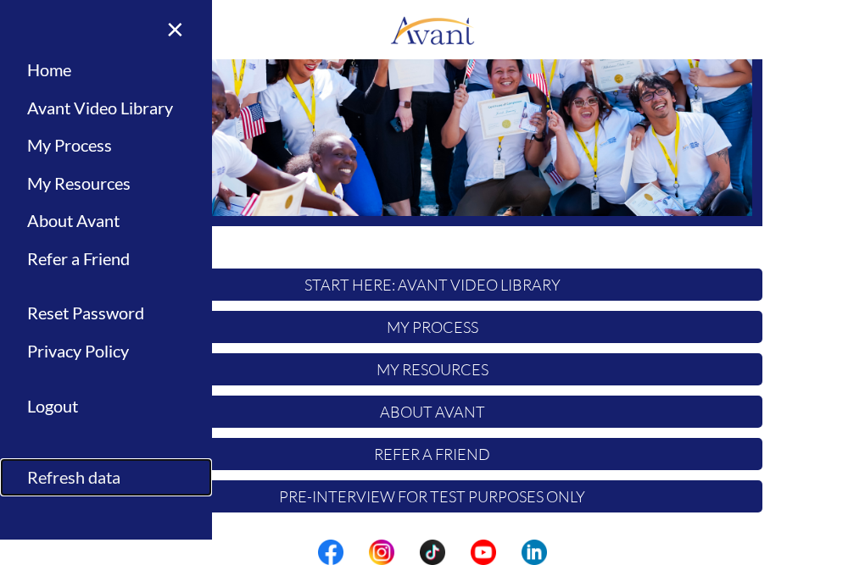
click at [93, 480] on link "Refresh data" at bounding box center [106, 478] width 212 height 38
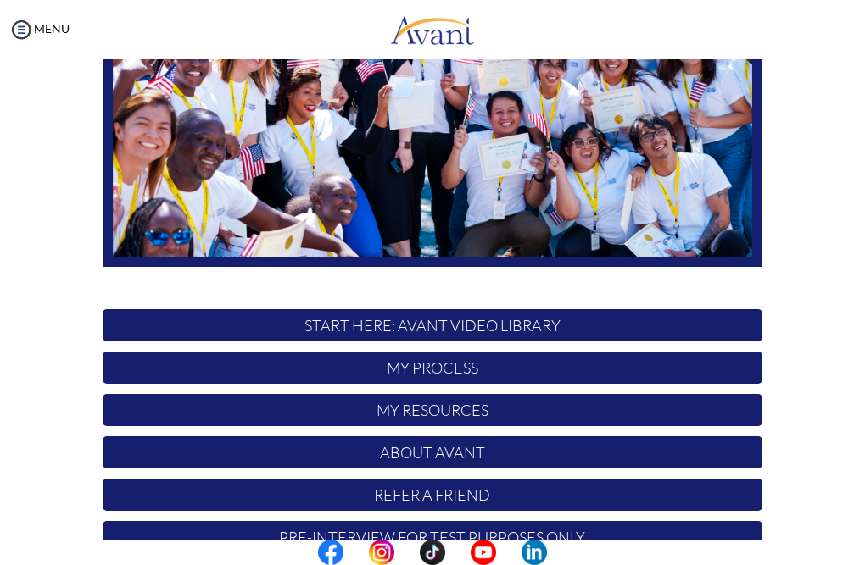
scroll to position [297, 0]
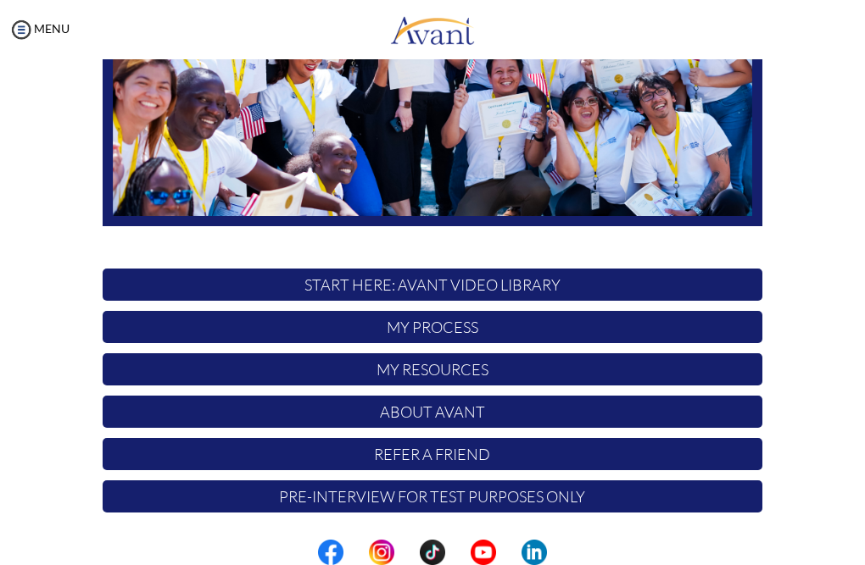
click at [0, 0] on div at bounding box center [0, 0] width 0 height 0
click at [428, 330] on p "My Process" at bounding box center [432, 327] width 659 height 32
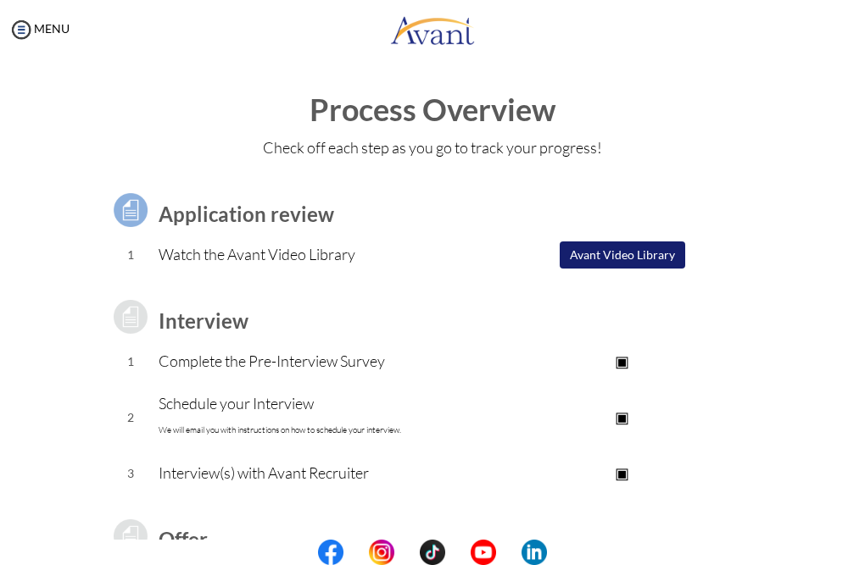
click at [450, 385] on td "Schedule your Interview We will email you with instructions on how to schedule …" at bounding box center [320, 418] width 323 height 70
